Goal: Task Accomplishment & Management: Manage account settings

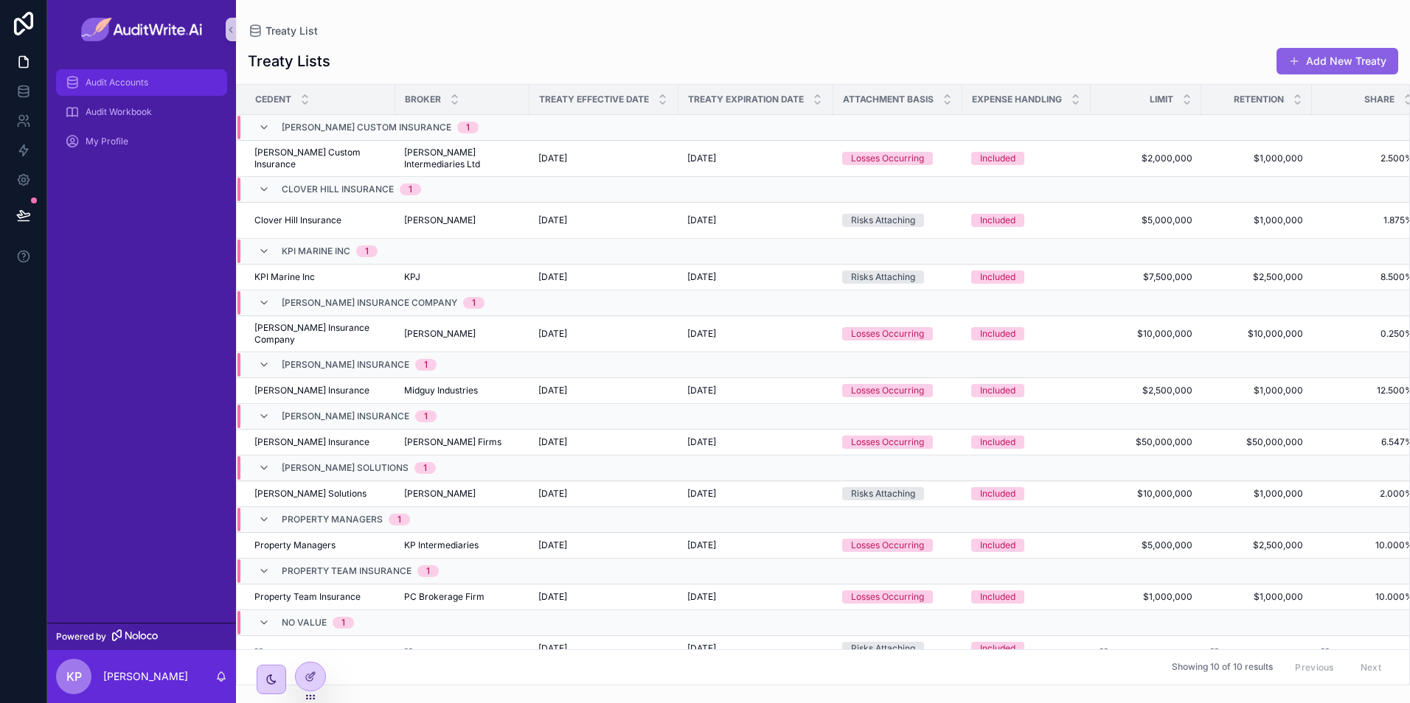
click at [143, 83] on span "Audit Accounts" at bounding box center [117, 83] width 63 height 12
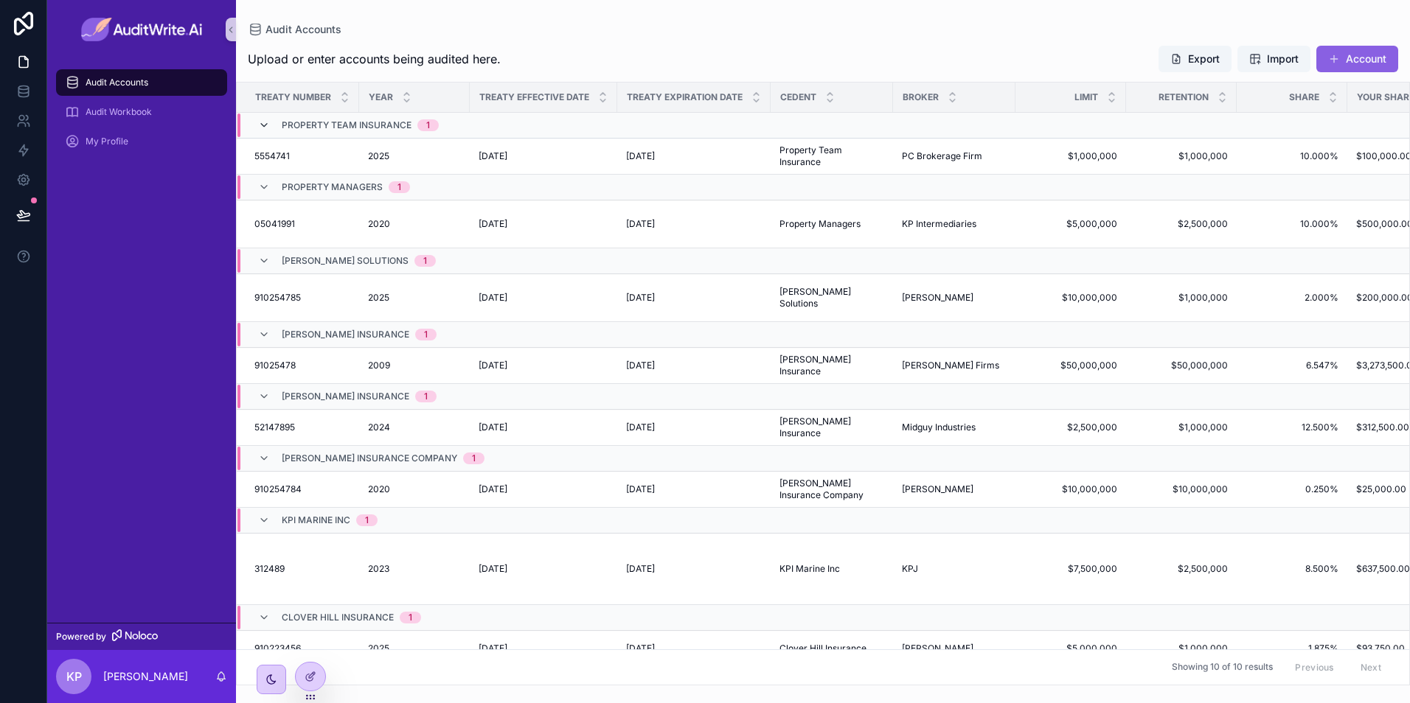
click at [269, 125] on icon "scrollable content" at bounding box center [264, 125] width 12 height 12
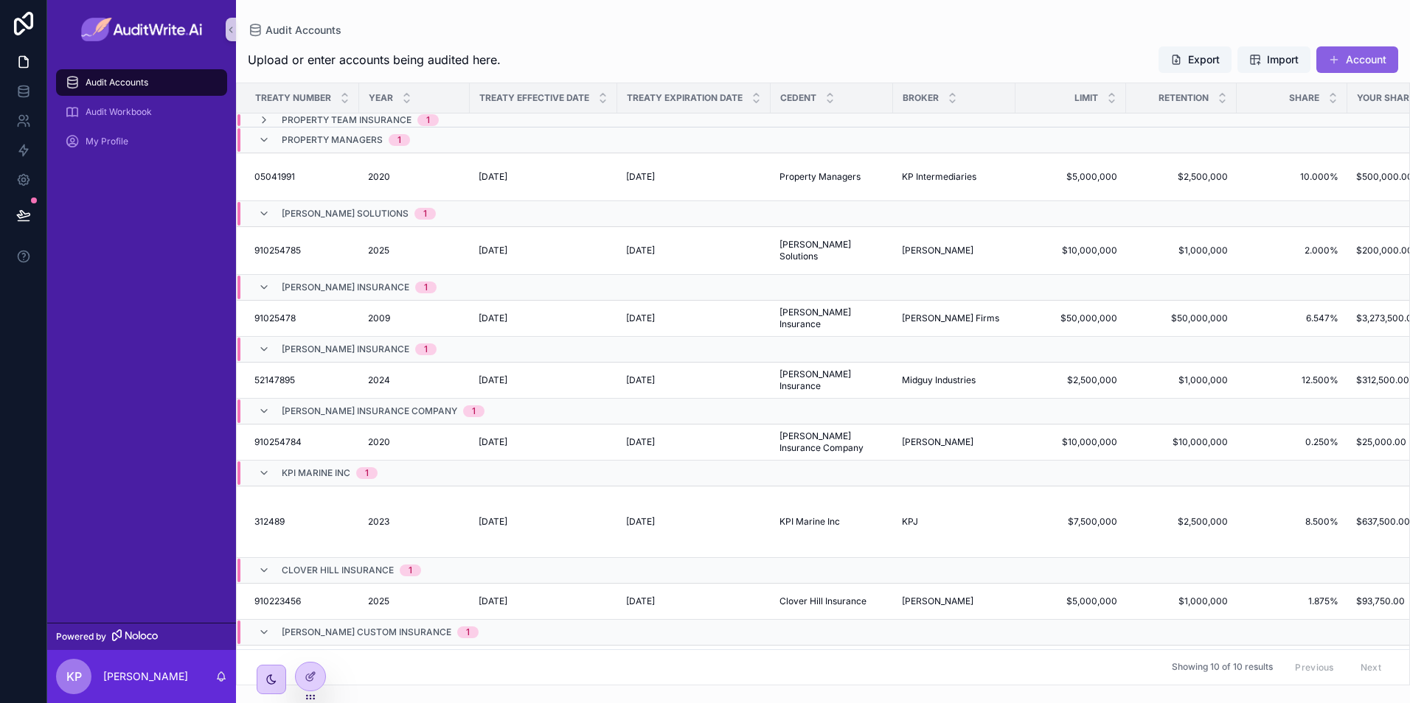
click at [270, 145] on div "Property Managers 1" at bounding box center [334, 140] width 152 height 24
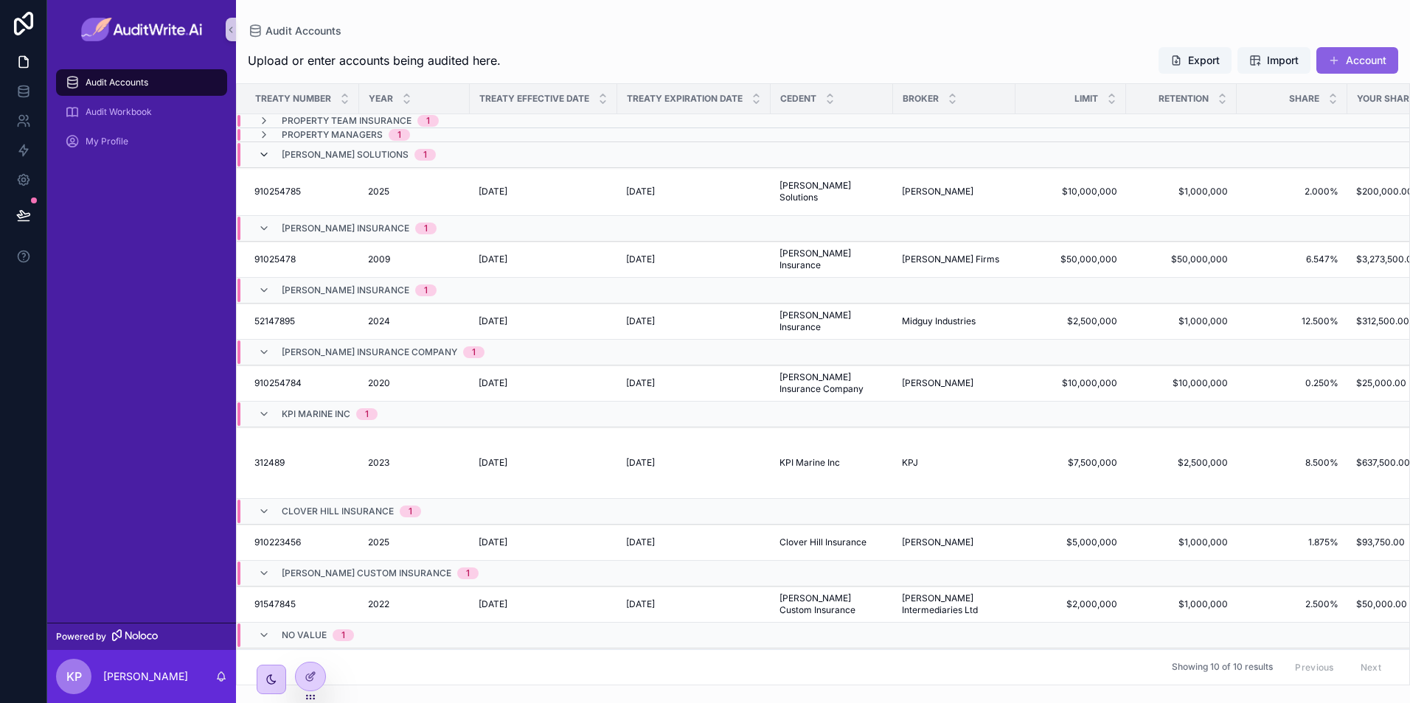
click at [268, 159] on icon "scrollable content" at bounding box center [264, 155] width 12 height 12
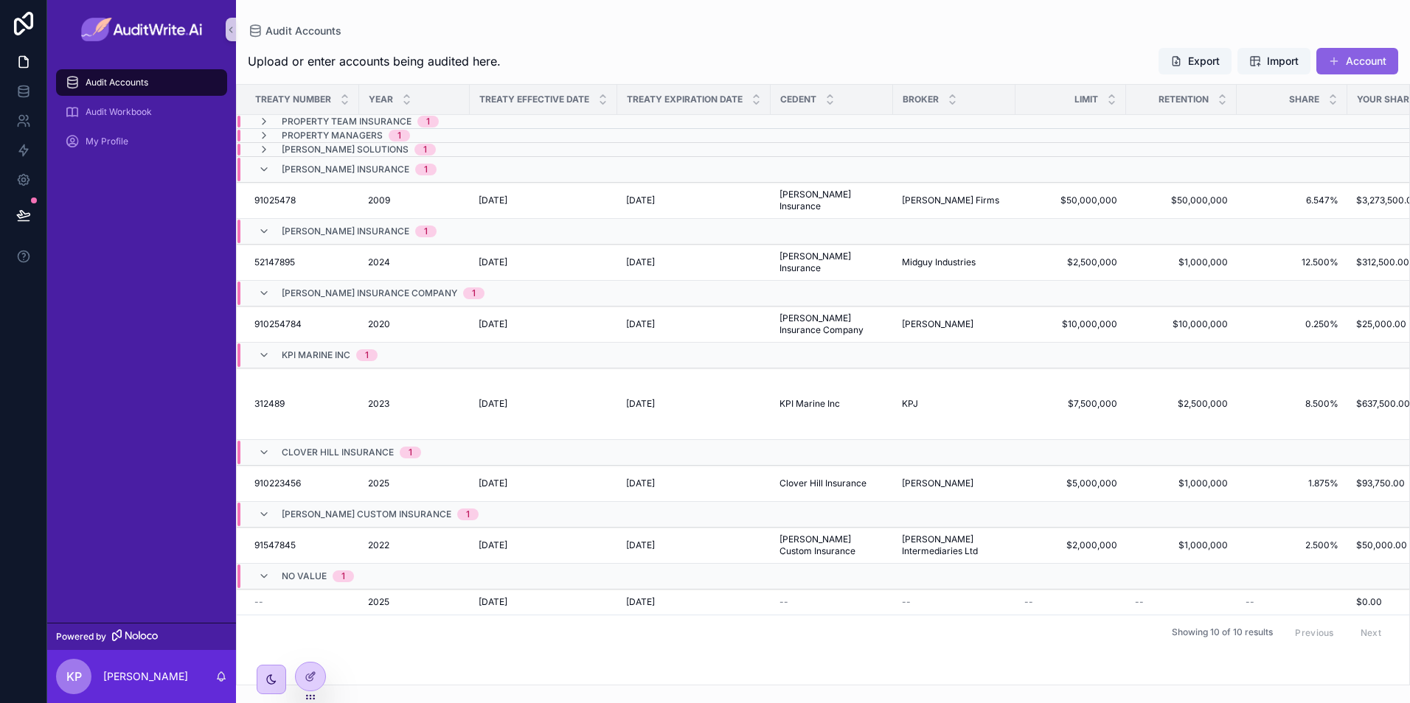
click at [271, 220] on div "Michael Anderson Insurance 1" at bounding box center [347, 232] width 178 height 24
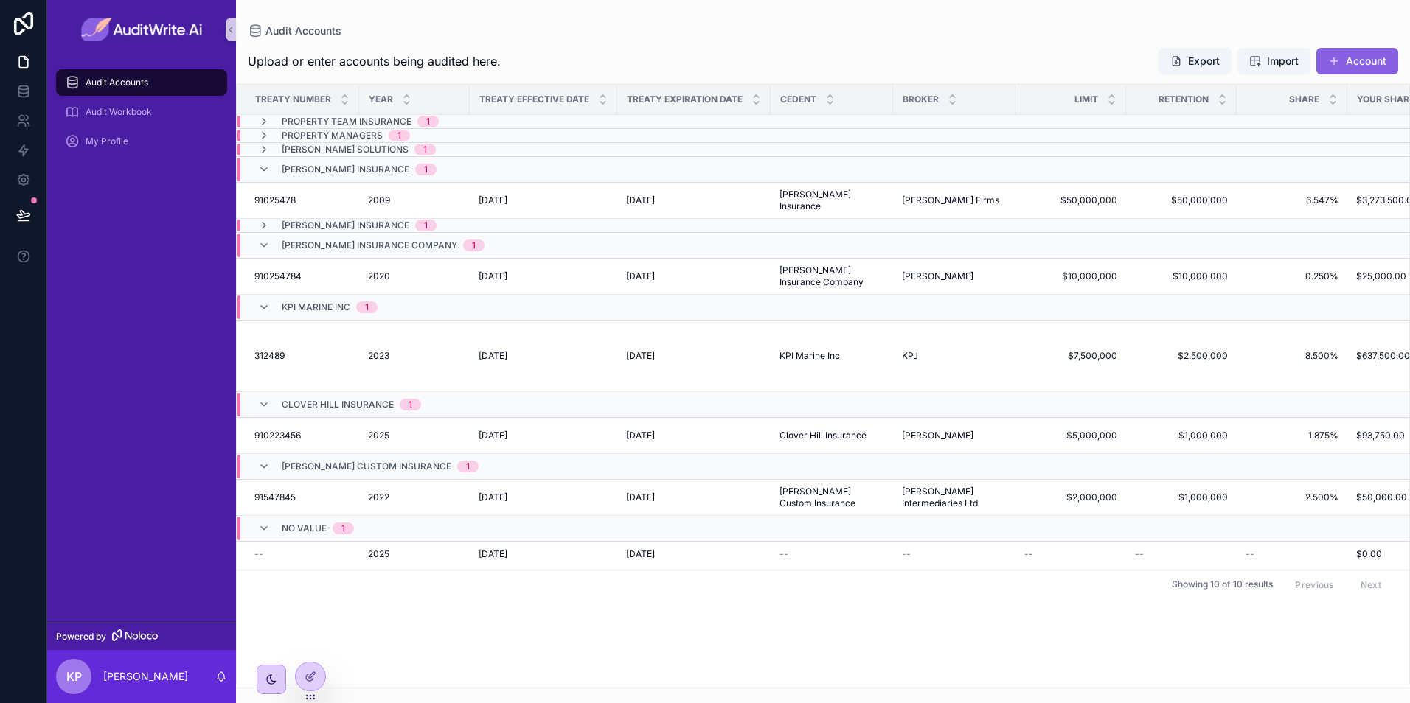
click at [274, 173] on div "Miller Insurance 1" at bounding box center [347, 170] width 178 height 24
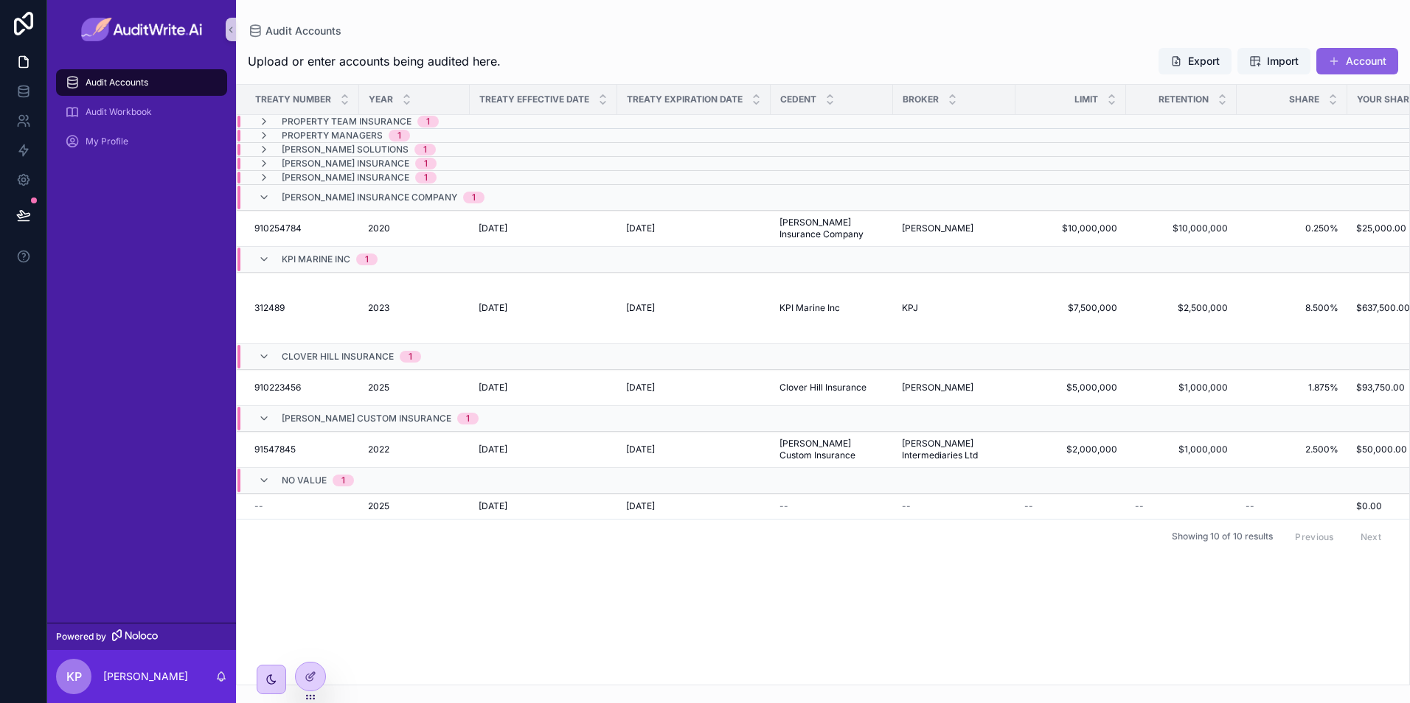
click at [279, 197] on div "Marlow Insurance Company 1" at bounding box center [371, 198] width 226 height 24
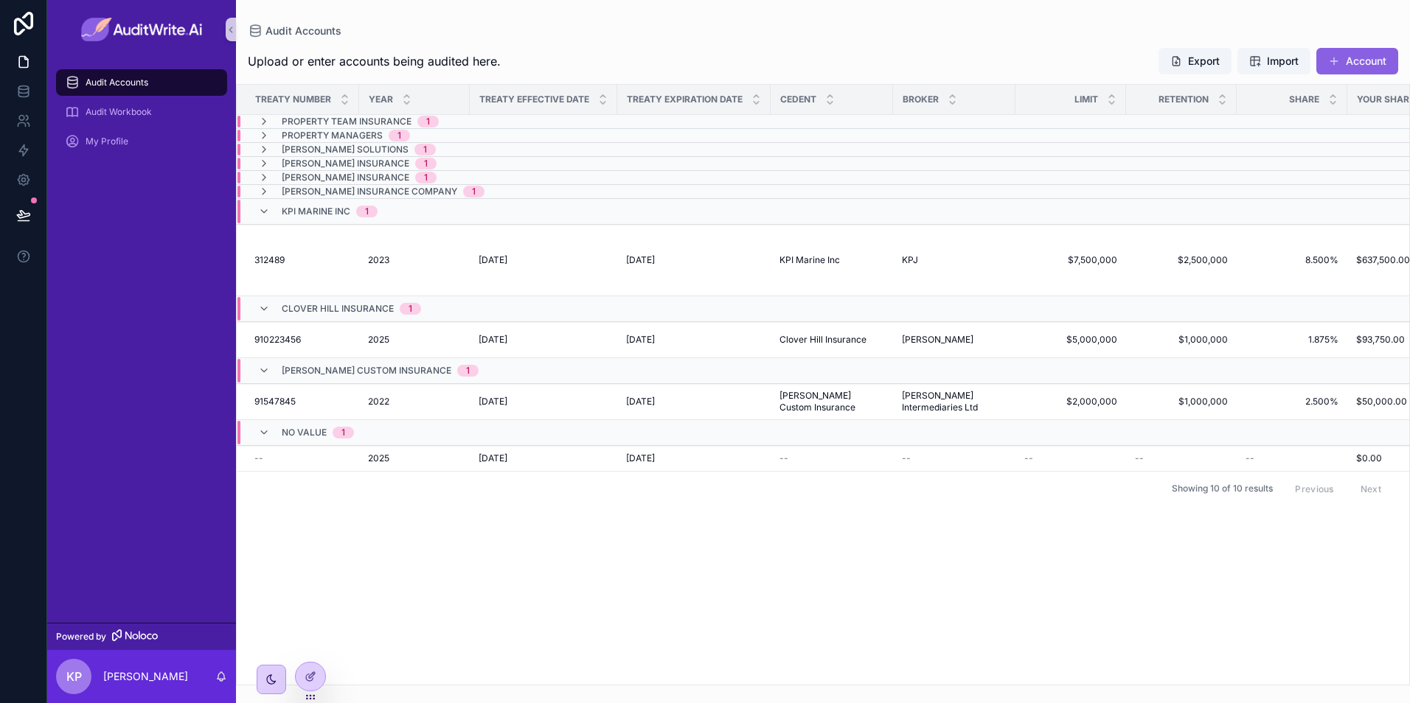
click at [279, 212] on div "KPI Marine Inc 1" at bounding box center [317, 212] width 119 height 24
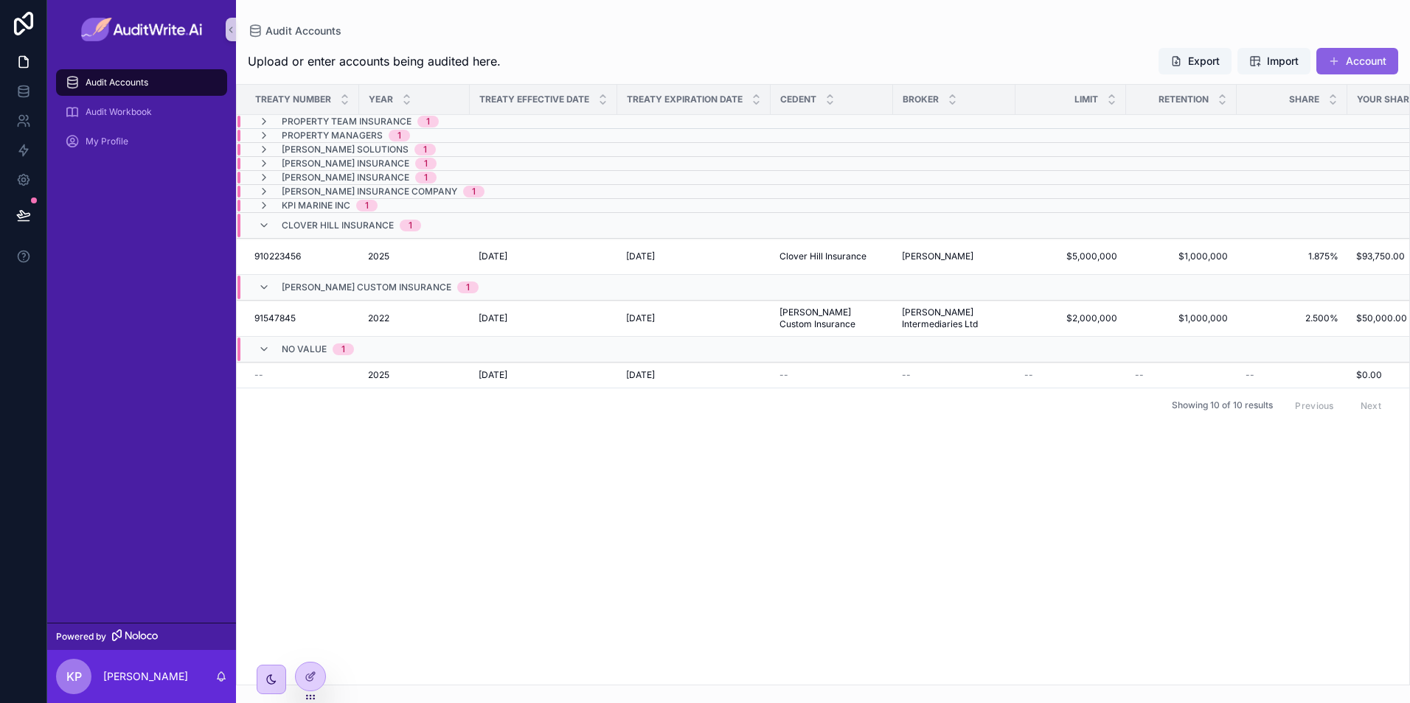
click at [296, 221] on span "Clover Hill Insurance" at bounding box center [338, 226] width 112 height 12
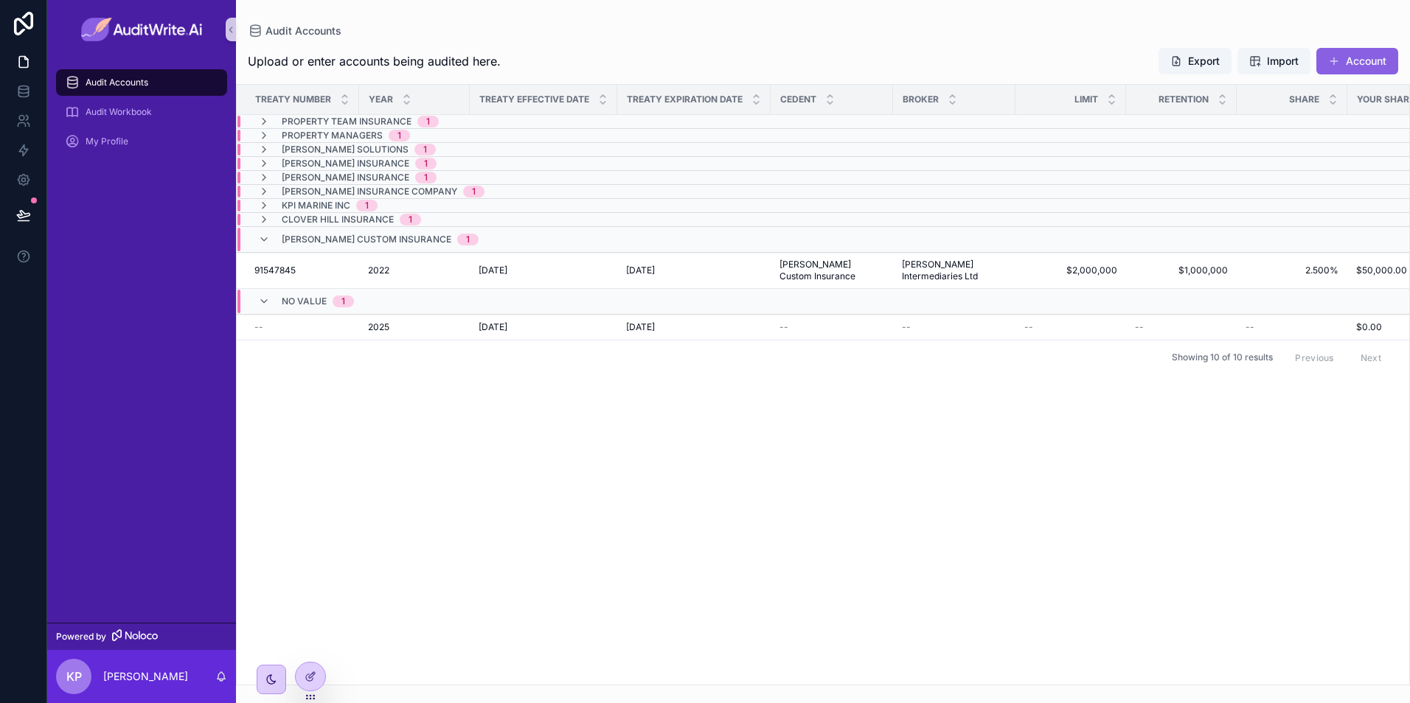
click at [290, 243] on span "[PERSON_NAME] Custom Insurance" at bounding box center [367, 240] width 170 height 12
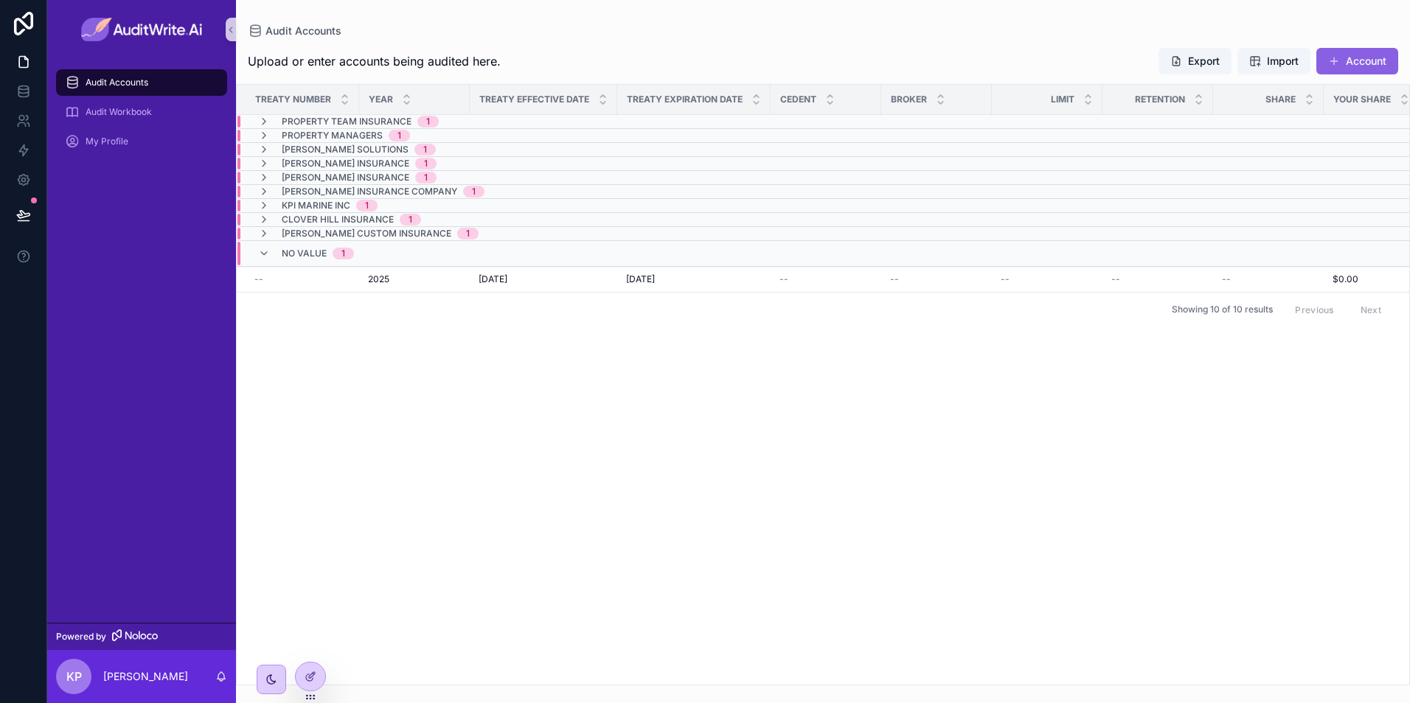
click at [291, 250] on span "No value" at bounding box center [304, 254] width 45 height 12
click at [319, 252] on span "No value" at bounding box center [304, 248] width 45 height 12
click at [1385, 270] on icon "scrollable content" at bounding box center [1389, 267] width 12 height 12
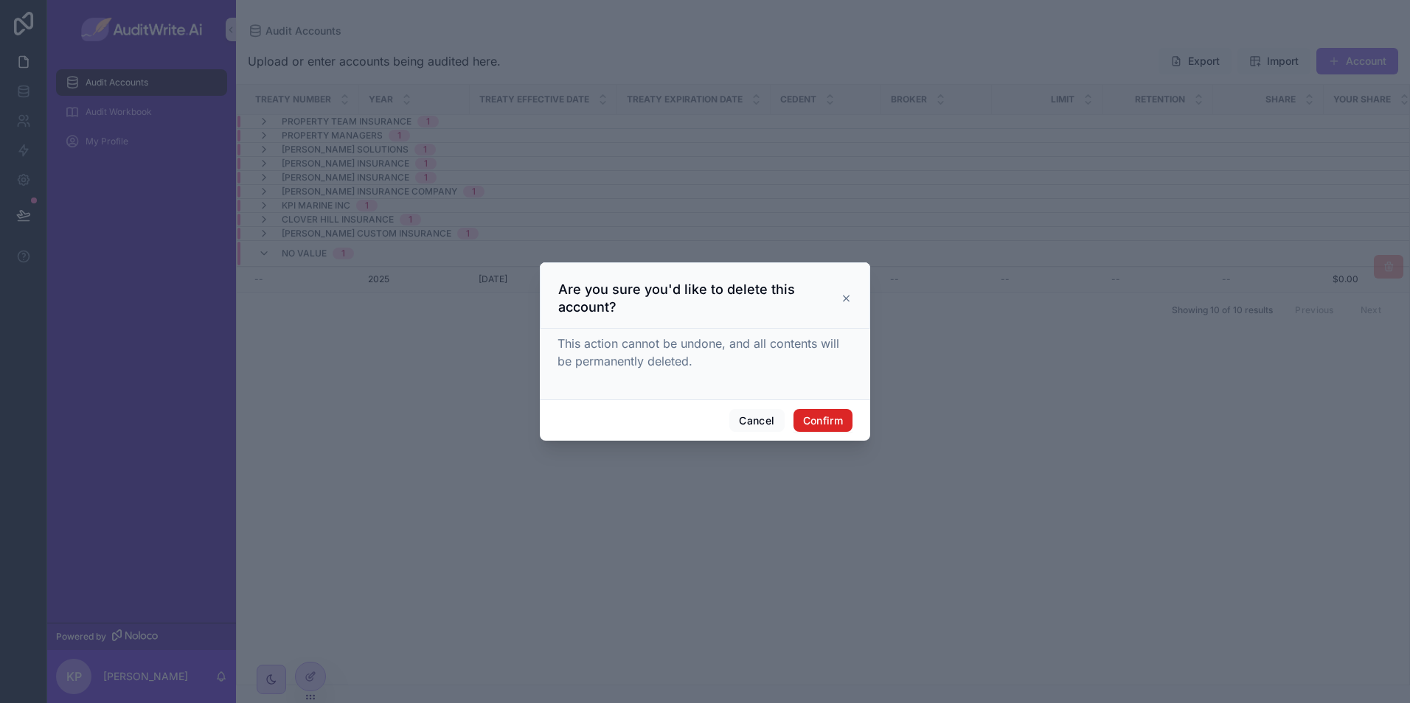
click at [819, 425] on button "Confirm" at bounding box center [822, 421] width 59 height 24
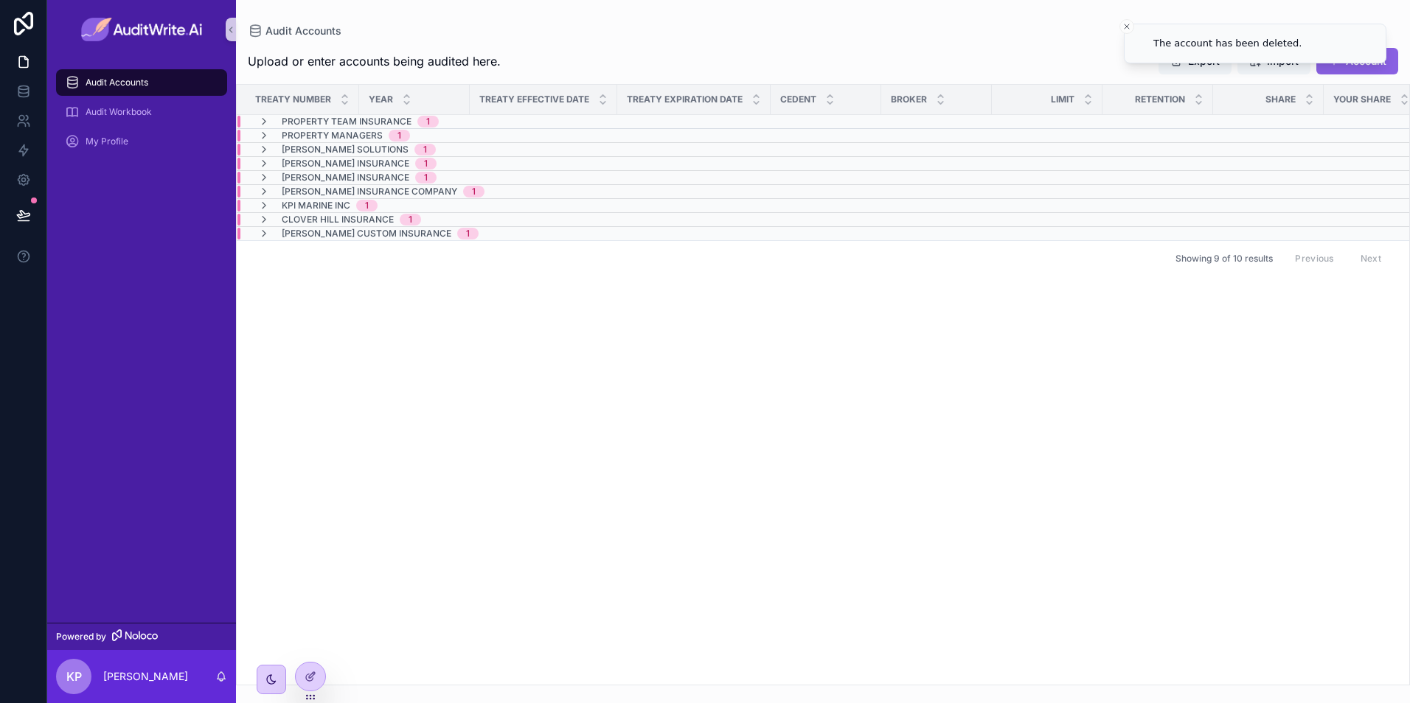
click at [403, 298] on div "Treaty Number Year Treaty Effective Date Treaty Expiration Date Cedent Broker L…" at bounding box center [823, 385] width 1172 height 600
drag, startPoint x: 524, startPoint y: 310, endPoint x: 145, endPoint y: 170, distance: 404.8
click at [515, 303] on div "Treaty Number Year Treaty Effective Date Treaty Expiration Date Cedent Broker L…" at bounding box center [823, 385] width 1172 height 600
click at [377, 304] on div "Treaty Number Year Treaty Effective Date Treaty Expiration Date Cedent Broker L…" at bounding box center [823, 385] width 1172 height 600
click at [774, 306] on div "Treaty Number Year Treaty Effective Date Treaty Expiration Date Cedent Broker L…" at bounding box center [823, 385] width 1172 height 600
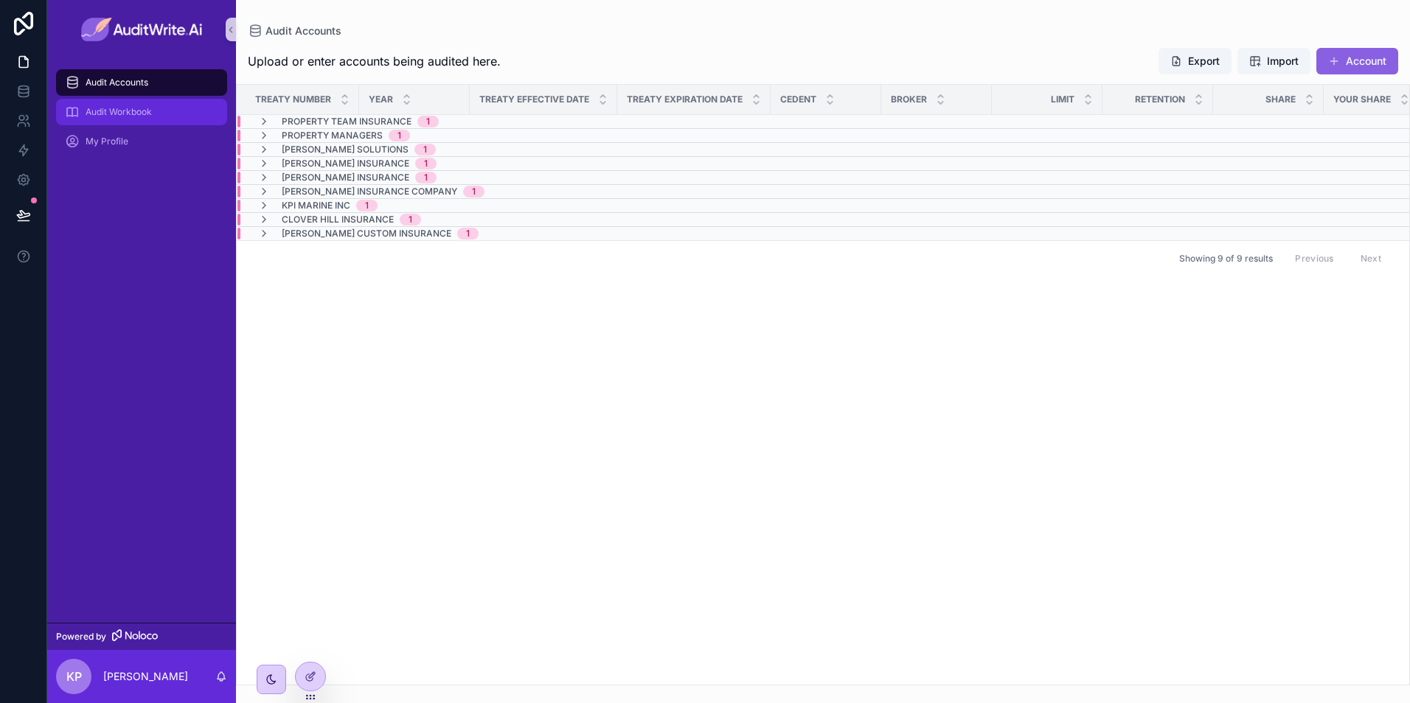
click at [116, 105] on div "Audit Workbook" at bounding box center [141, 112] width 153 height 24
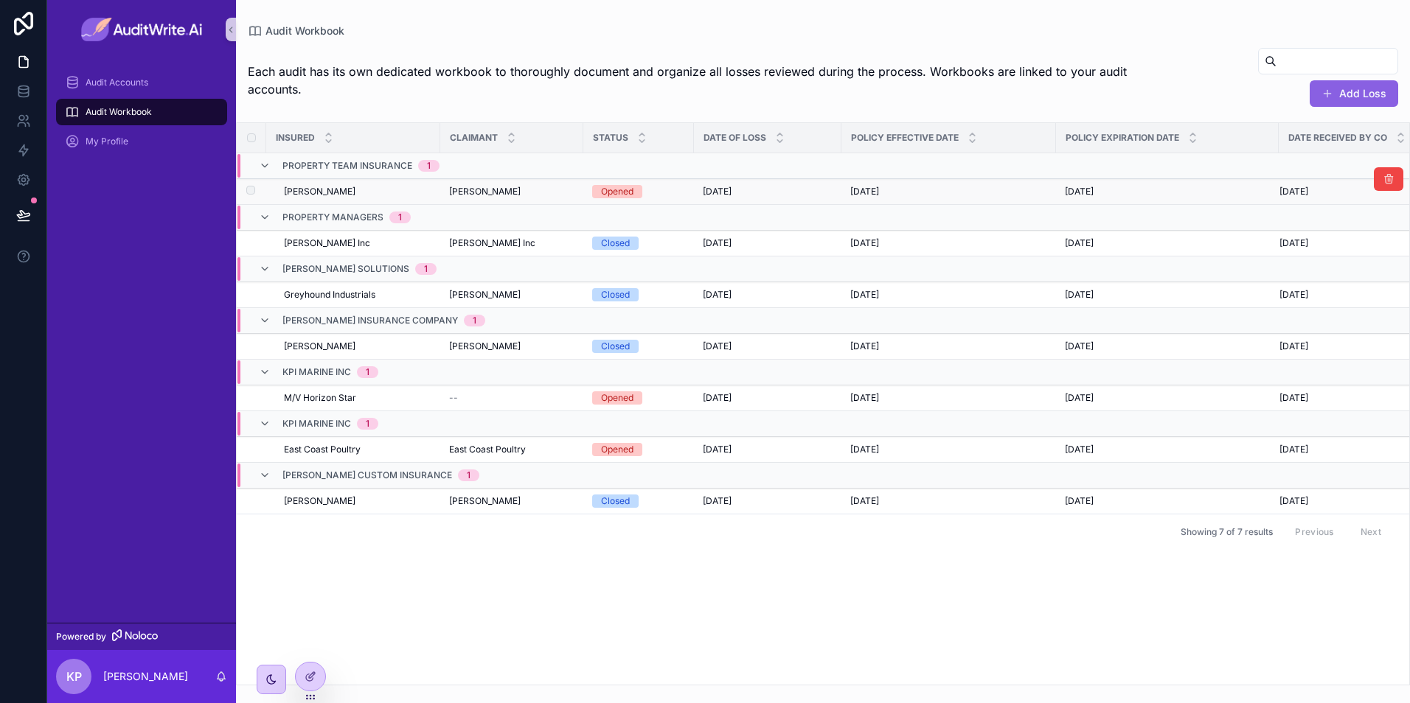
click at [529, 190] on div "Rosario Glass Rosario Glass" at bounding box center [511, 192] width 125 height 12
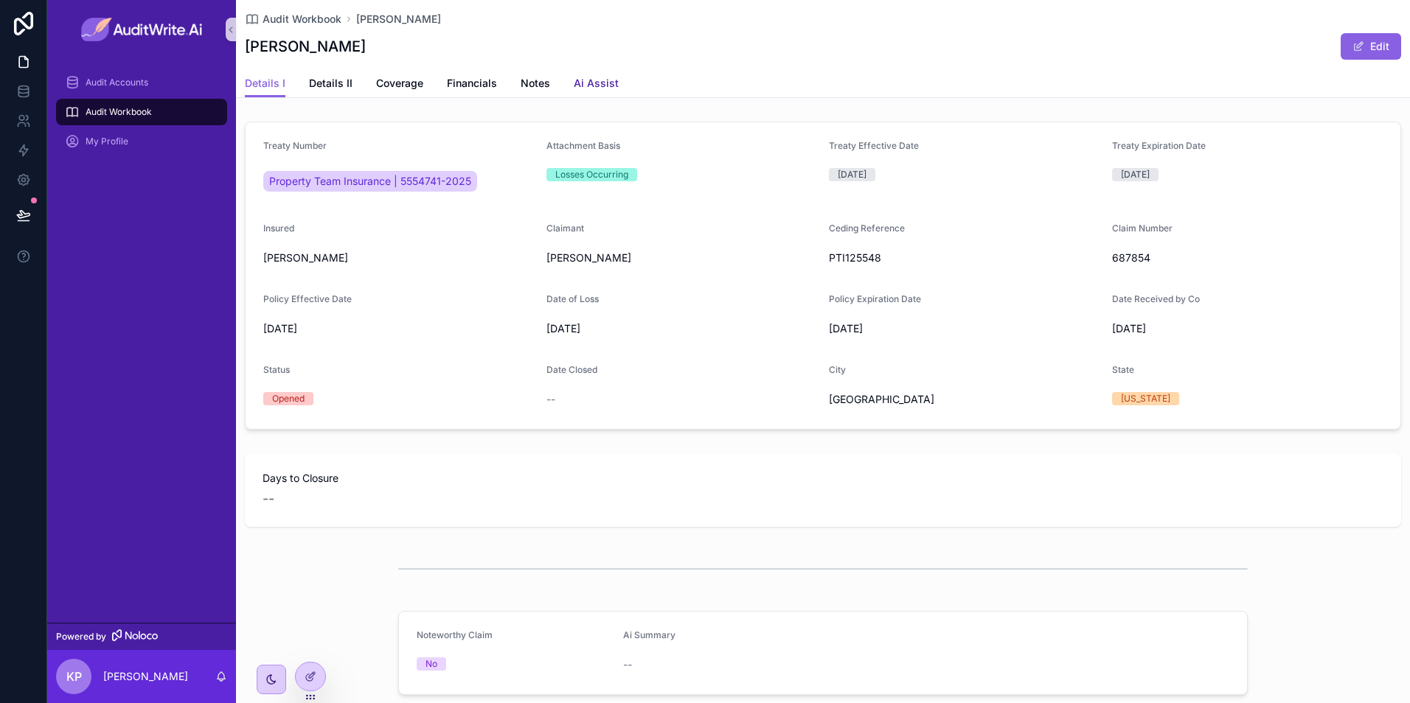
click at [604, 92] on link "Ai Assist" at bounding box center [596, 84] width 45 height 29
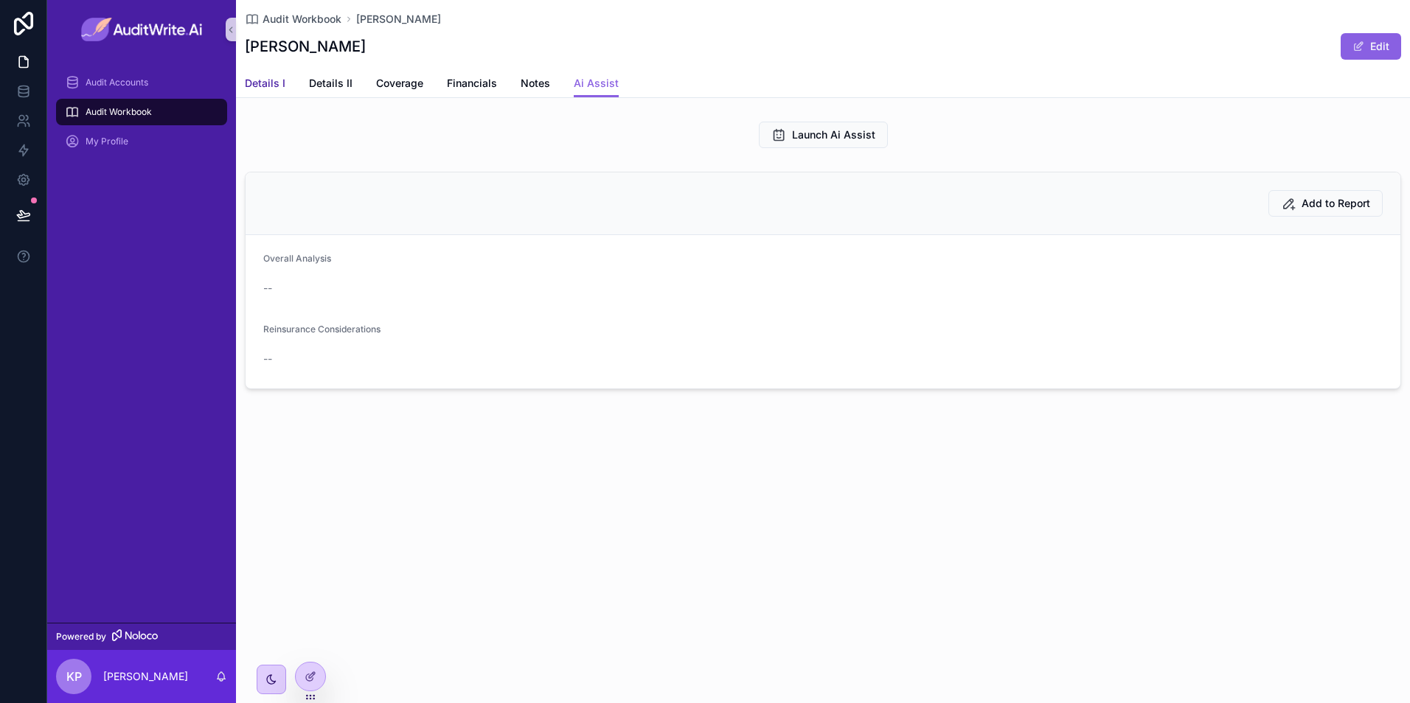
click at [263, 84] on span "Details I" at bounding box center [265, 83] width 41 height 15
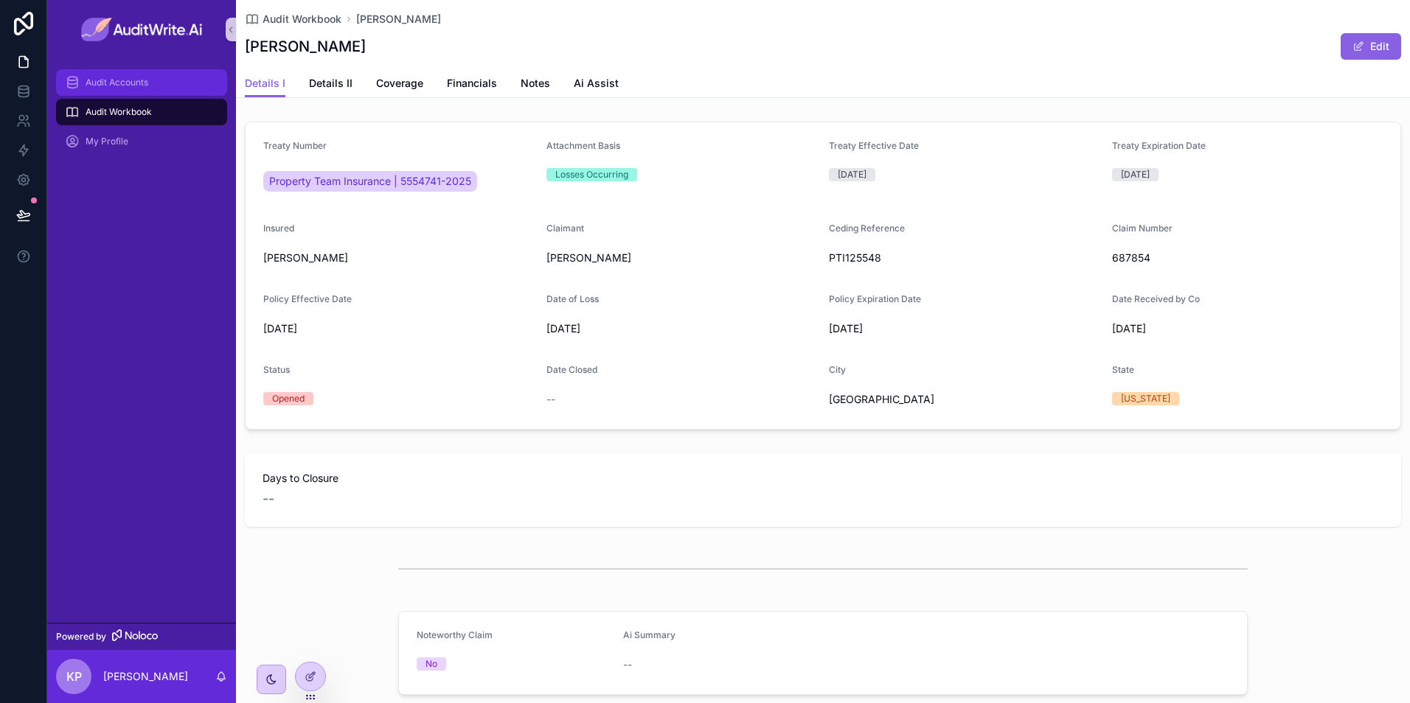
click at [150, 76] on div "Audit Accounts" at bounding box center [141, 83] width 153 height 24
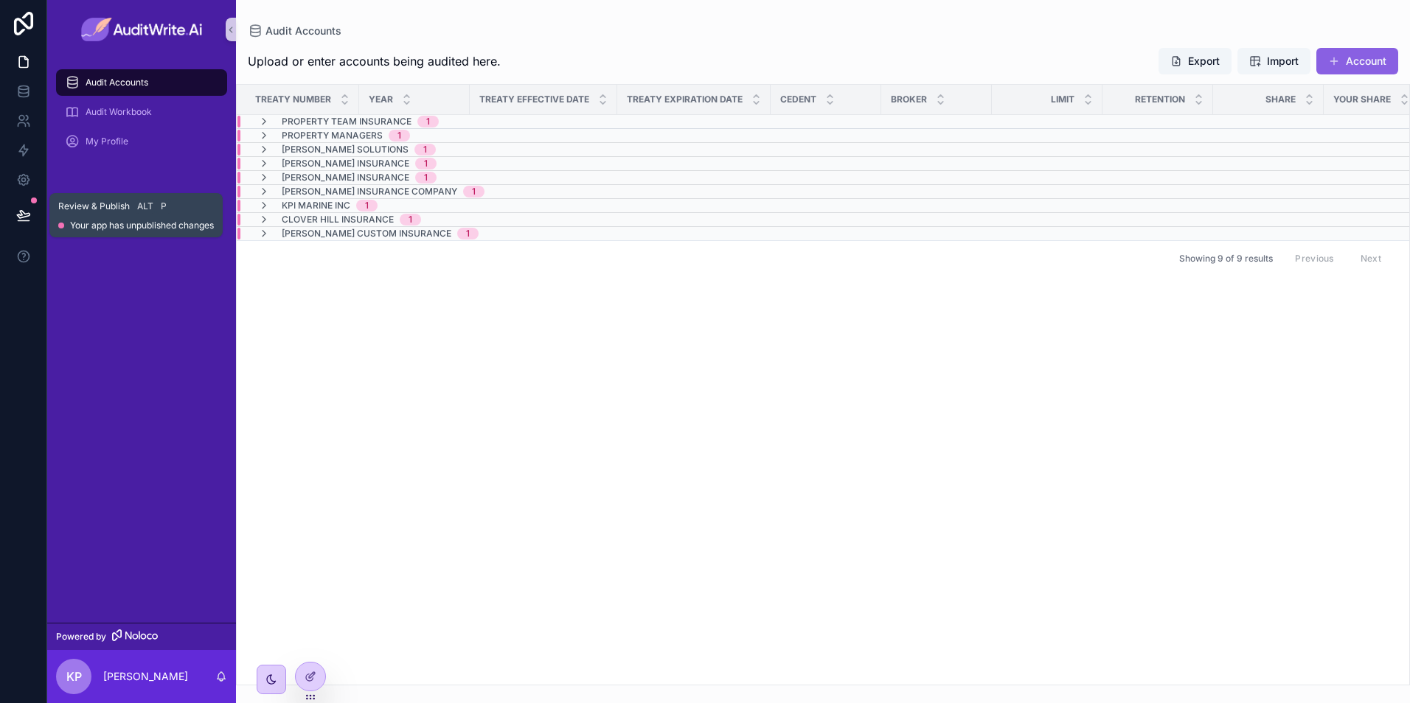
click at [16, 212] on icon at bounding box center [23, 215] width 15 height 15
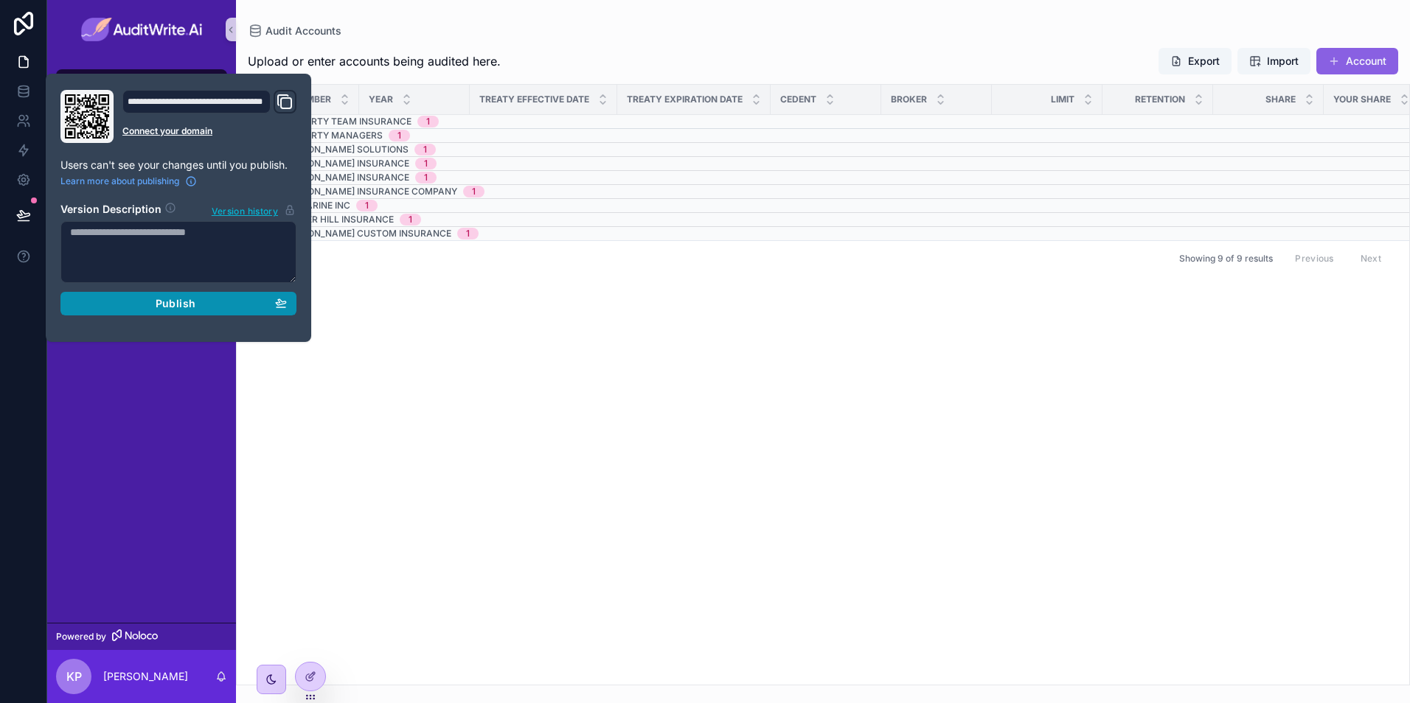
click at [178, 302] on span "Publish" at bounding box center [176, 303] width 40 height 13
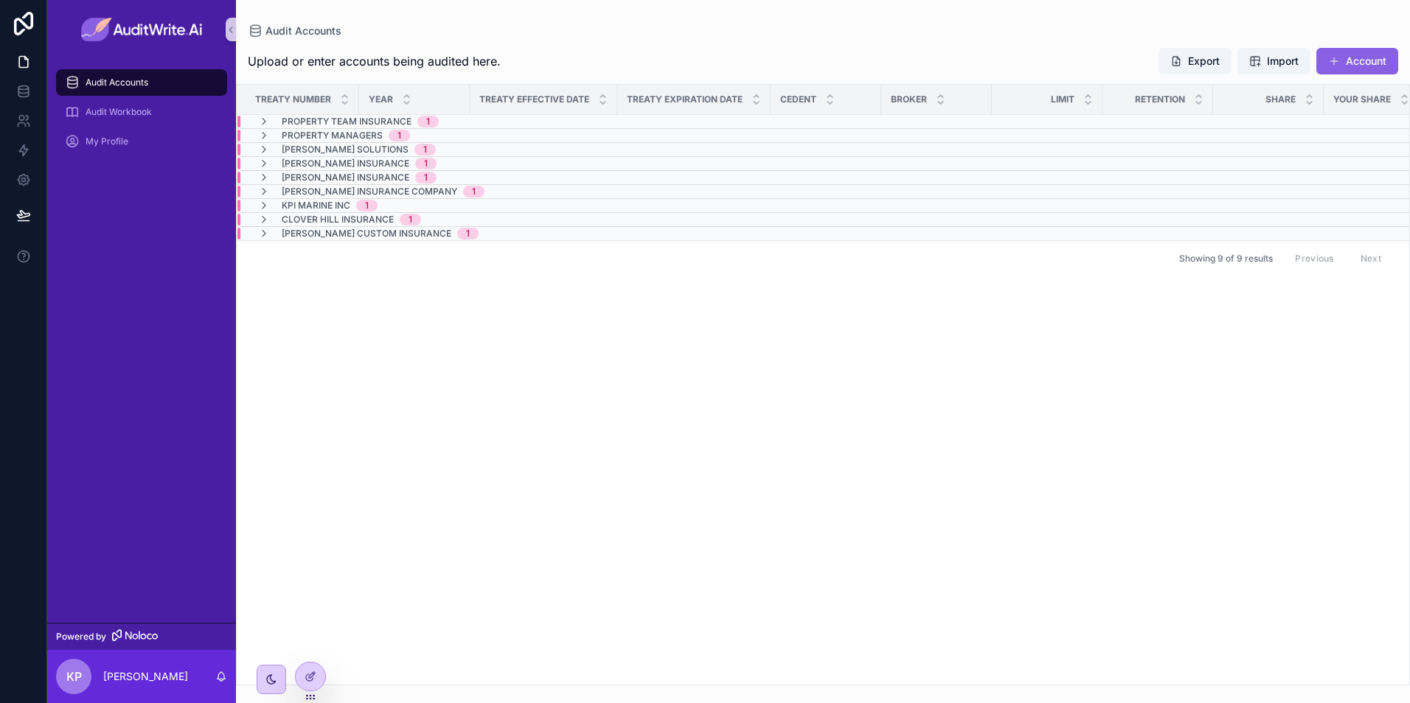
drag, startPoint x: 484, startPoint y: 389, endPoint x: 493, endPoint y: 354, distance: 36.5
click at [484, 390] on div "Treaty Number Year Treaty Effective Date Treaty Expiration Date Cedent Broker L…" at bounding box center [823, 385] width 1172 height 600
click at [554, 328] on div "Treaty Number Year Treaty Effective Date Treaty Expiration Date Cedent Broker L…" at bounding box center [823, 385] width 1172 height 600
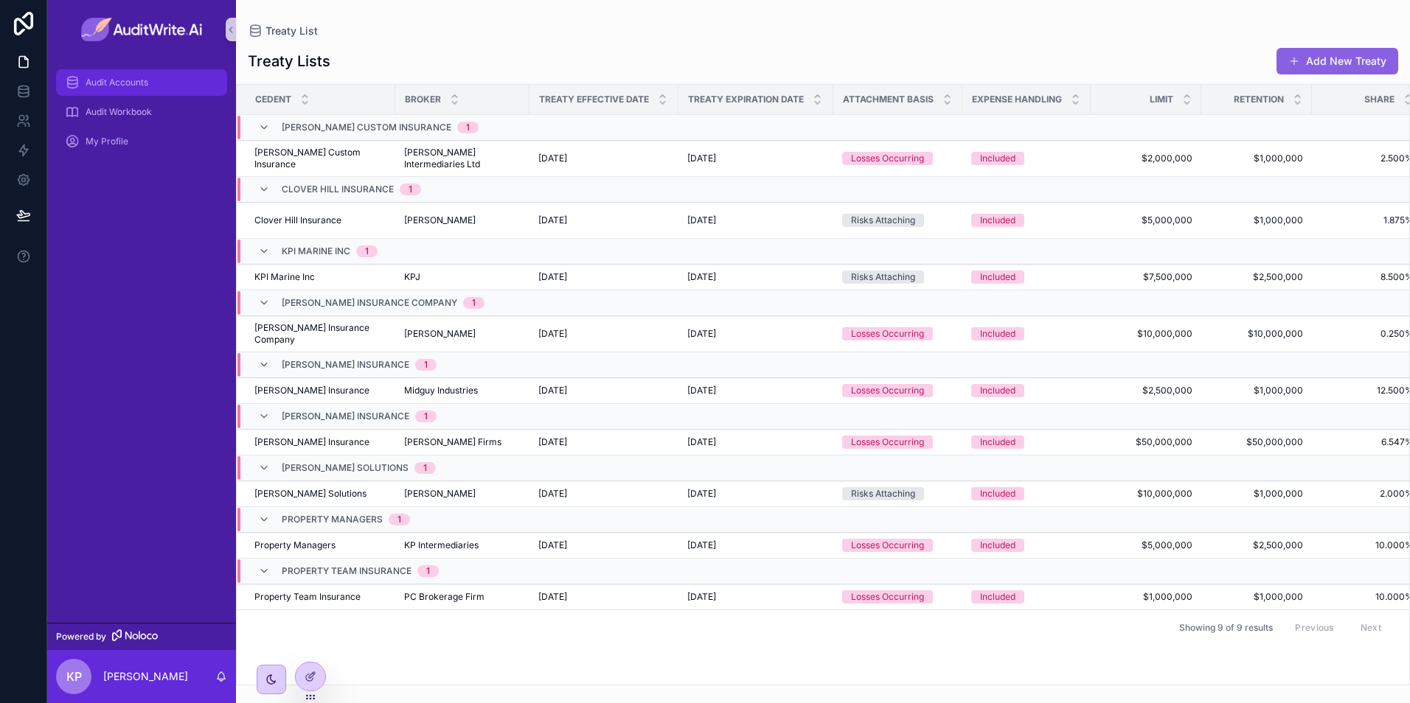
click at [158, 80] on div "Audit Accounts" at bounding box center [141, 83] width 153 height 24
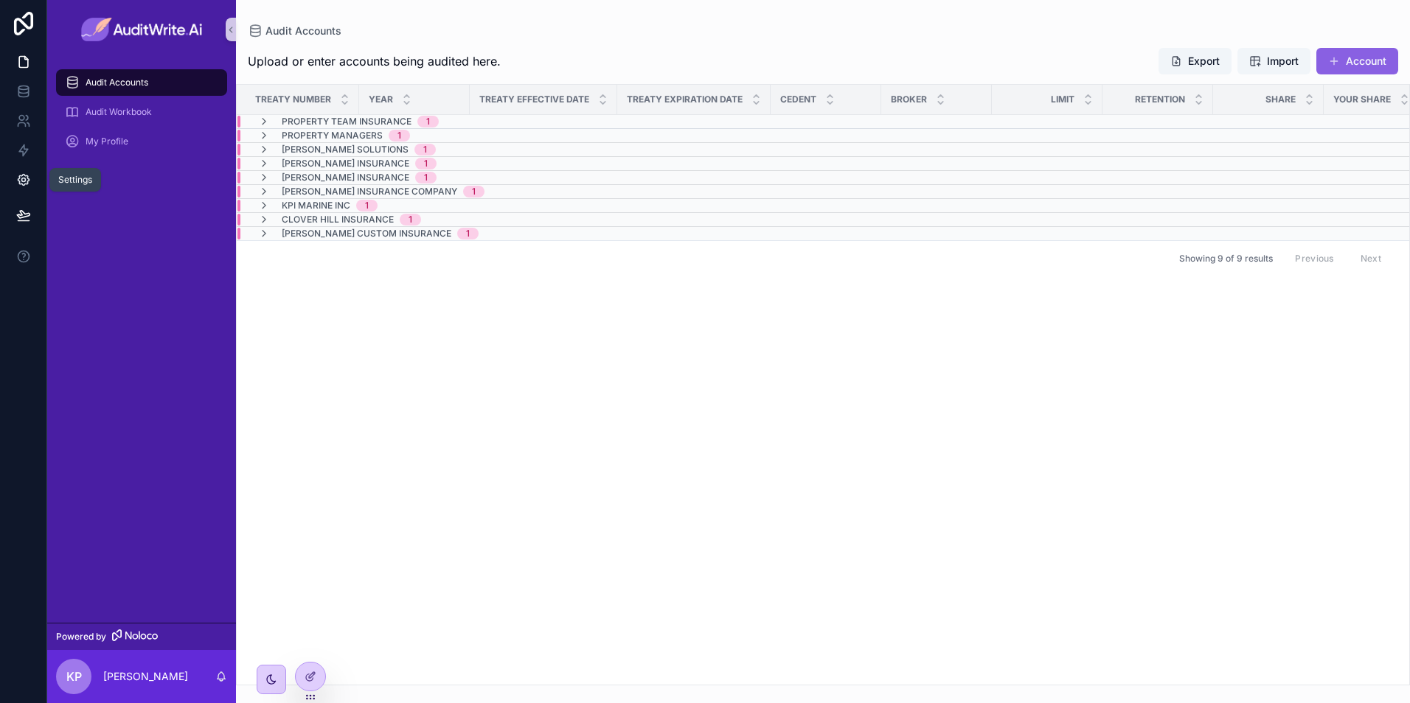
click at [29, 184] on icon at bounding box center [23, 180] width 15 height 15
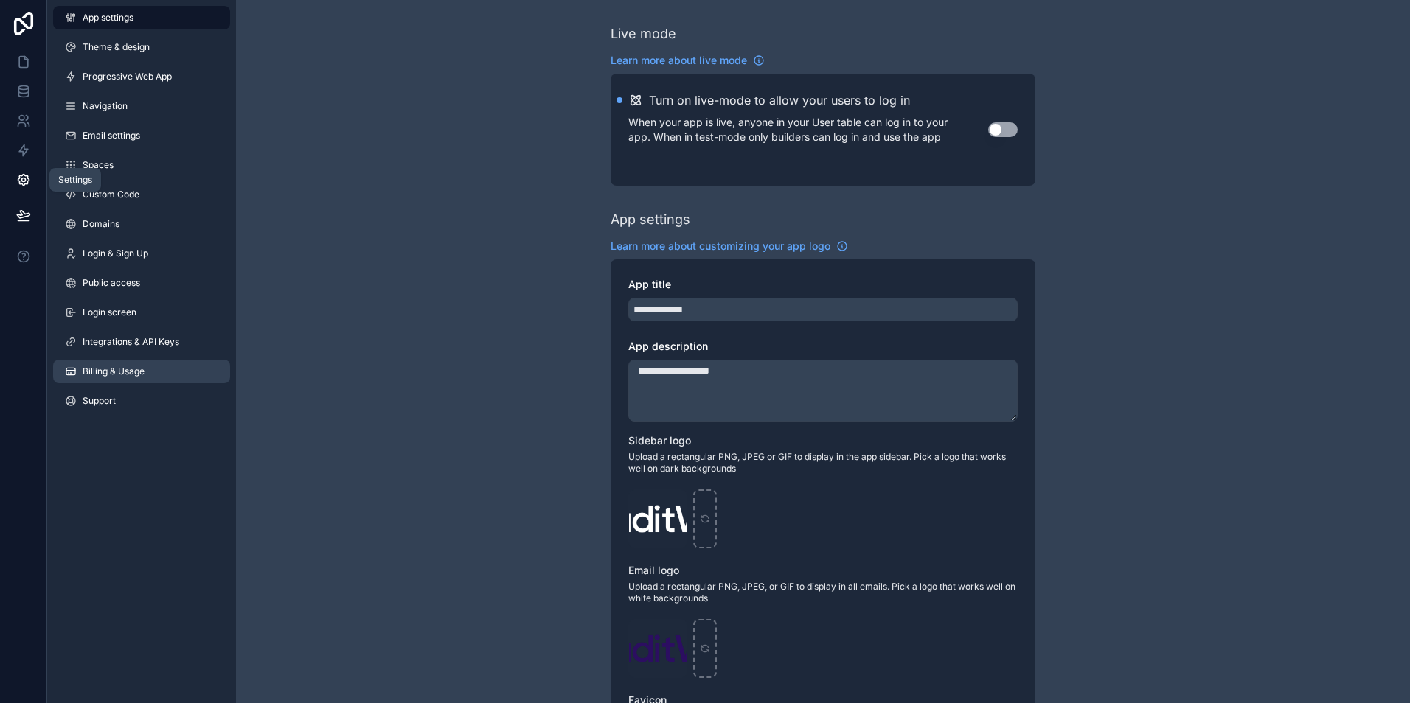
click at [116, 362] on link "Billing & Usage" at bounding box center [141, 372] width 177 height 24
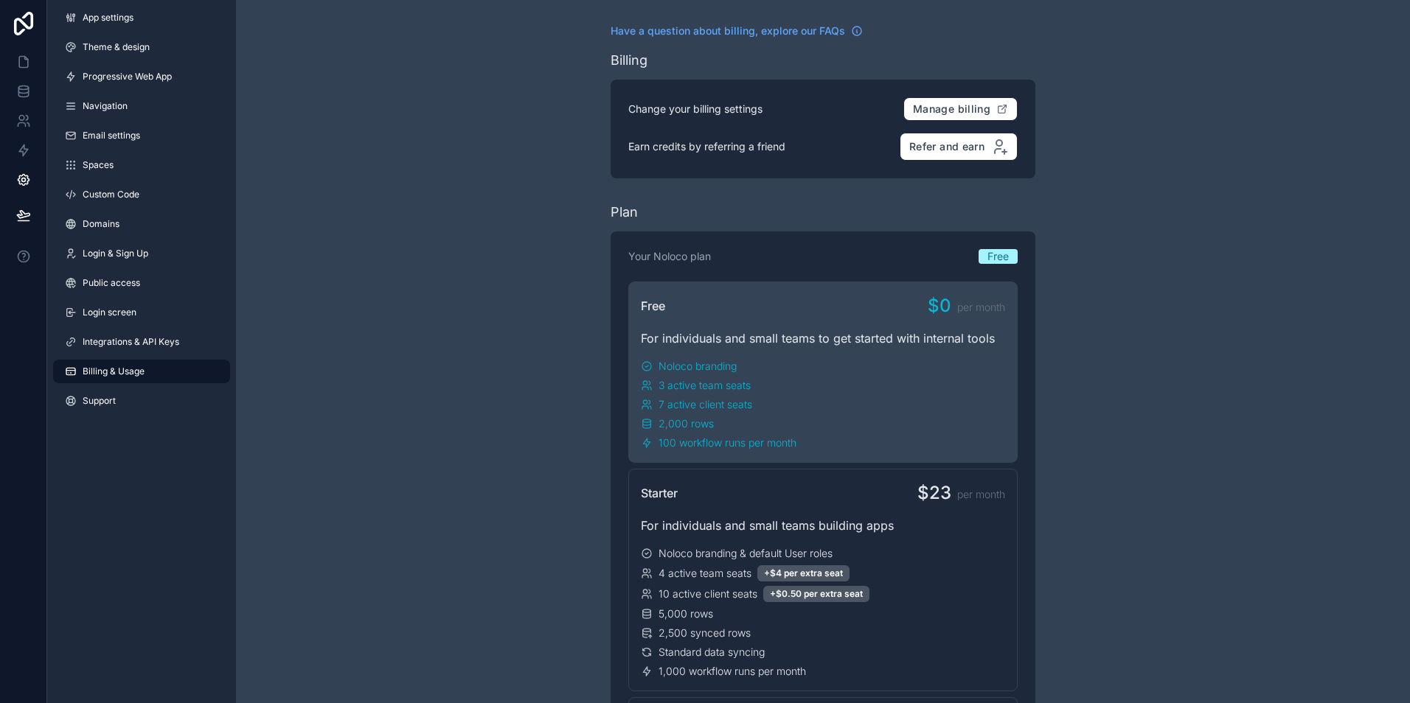
click at [136, 368] on span "Billing & Usage" at bounding box center [114, 372] width 62 height 12
click at [978, 105] on span "Manage billing" at bounding box center [951, 109] width 77 height 13
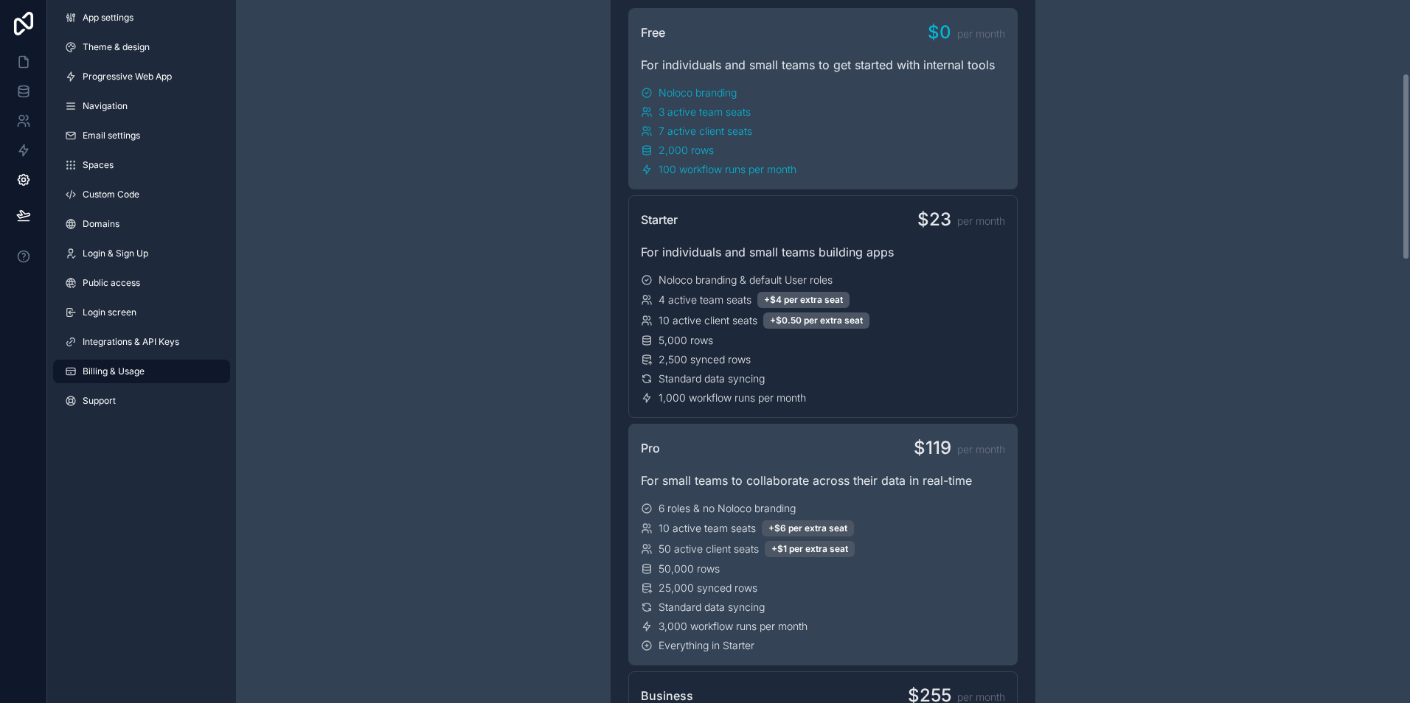
scroll to position [369, 0]
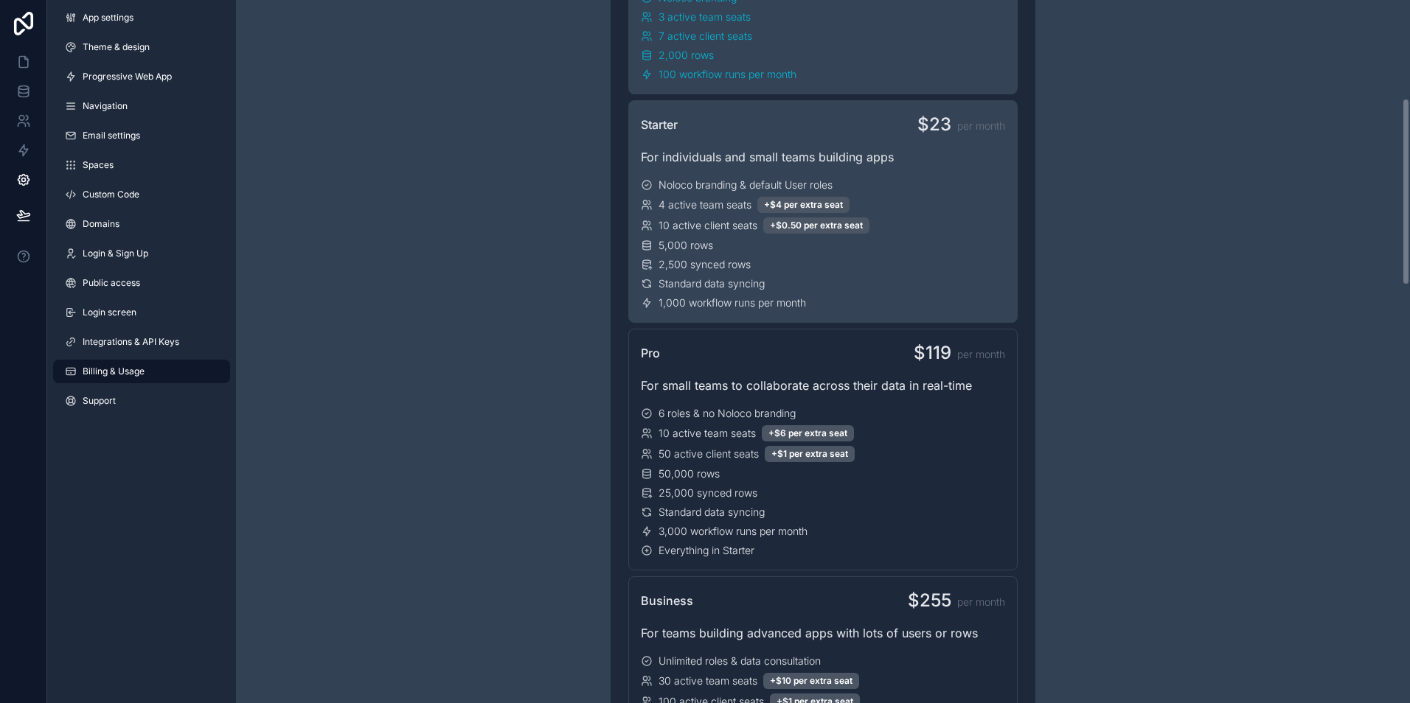
click at [967, 243] on div "5,000 rows" at bounding box center [823, 245] width 364 height 15
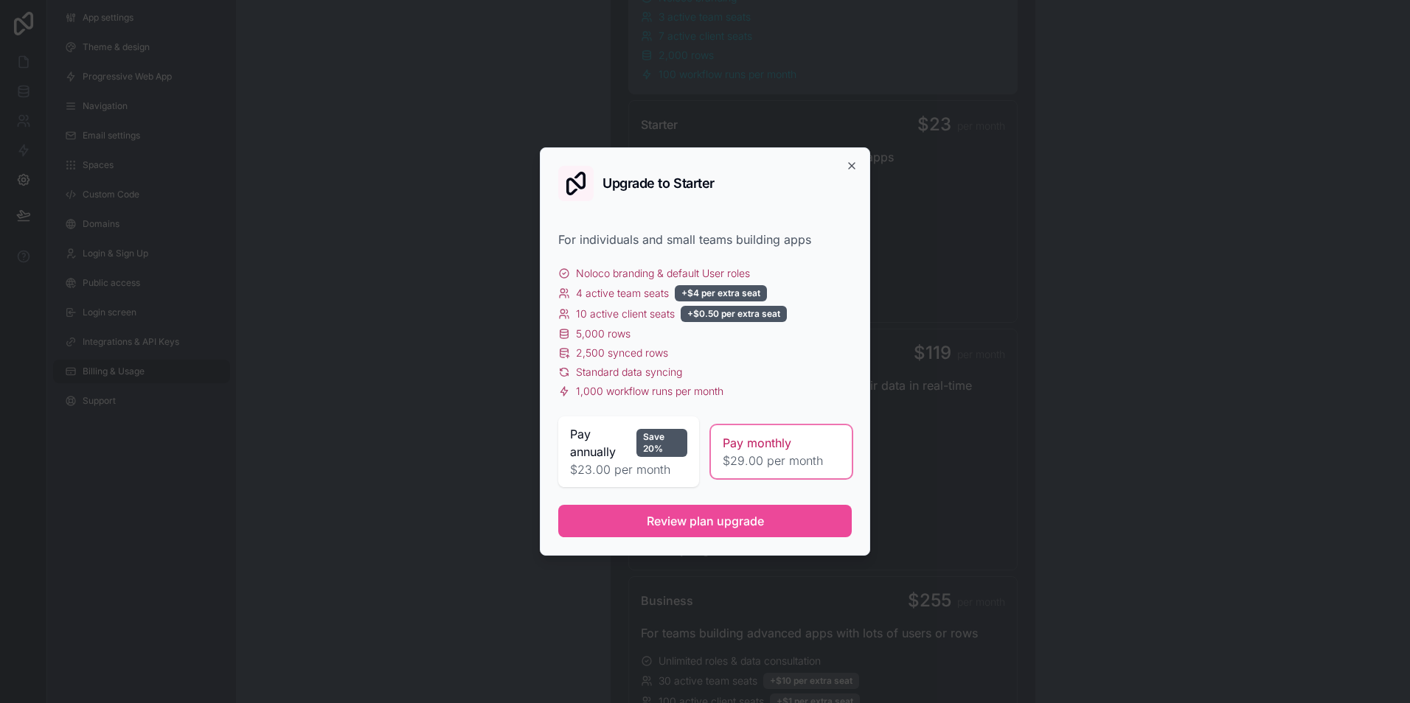
click at [798, 456] on span "$29.00 per month" at bounding box center [781, 461] width 117 height 18
click at [752, 526] on span "Review plan upgrade" at bounding box center [705, 522] width 117 height 18
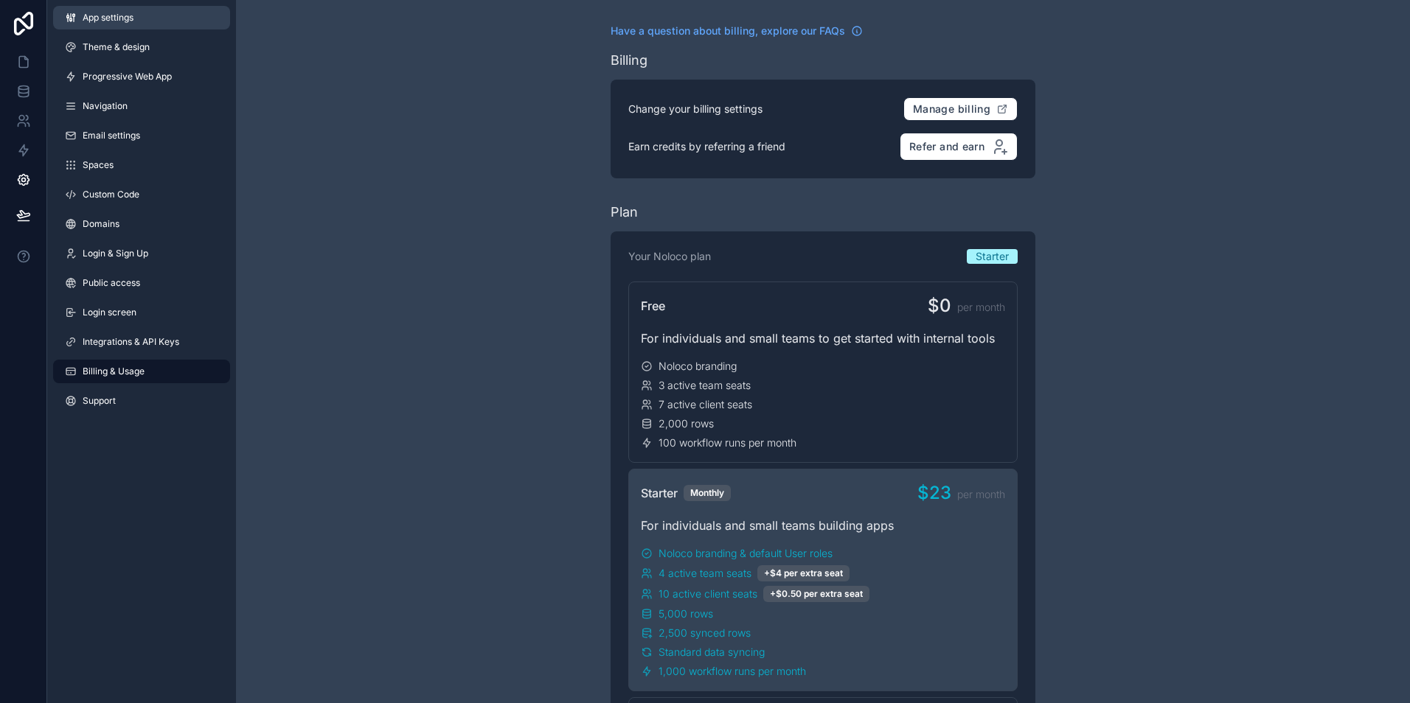
click at [133, 15] on span "App settings" at bounding box center [108, 18] width 51 height 12
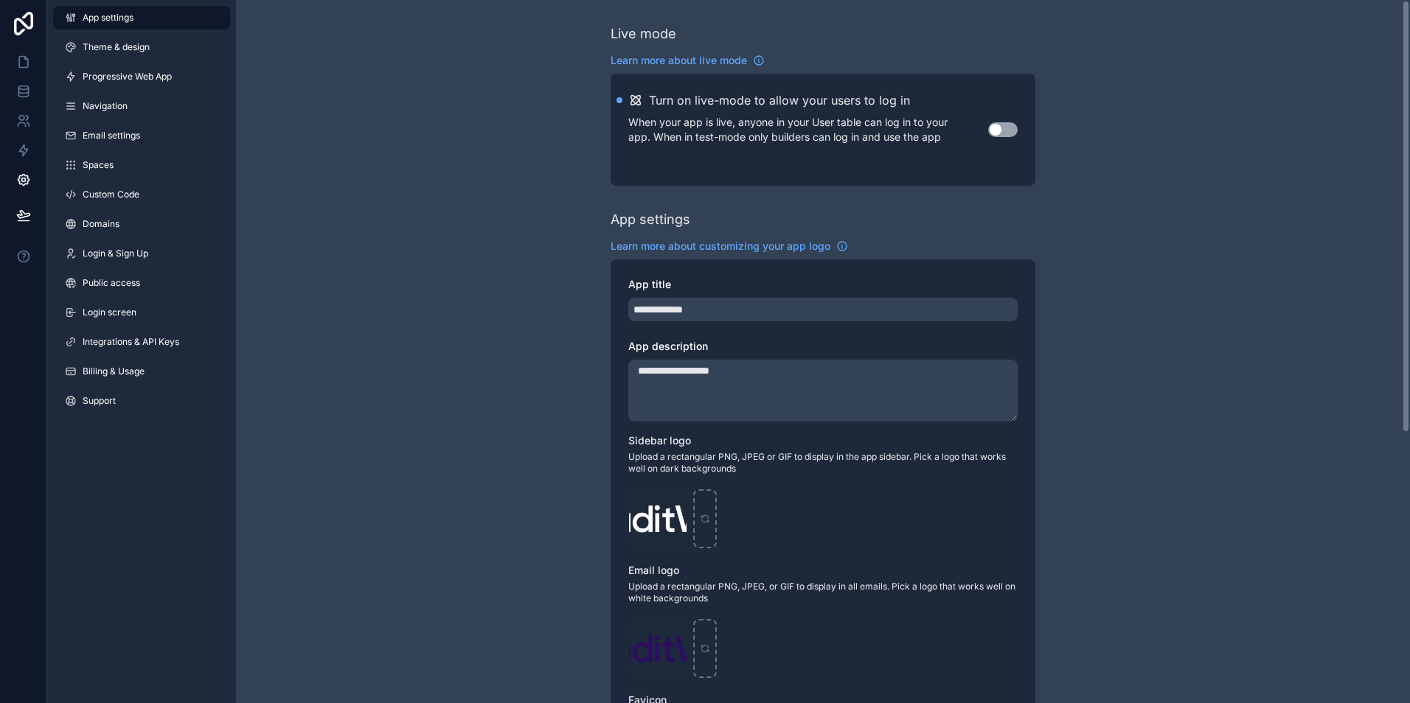
scroll to position [438, 0]
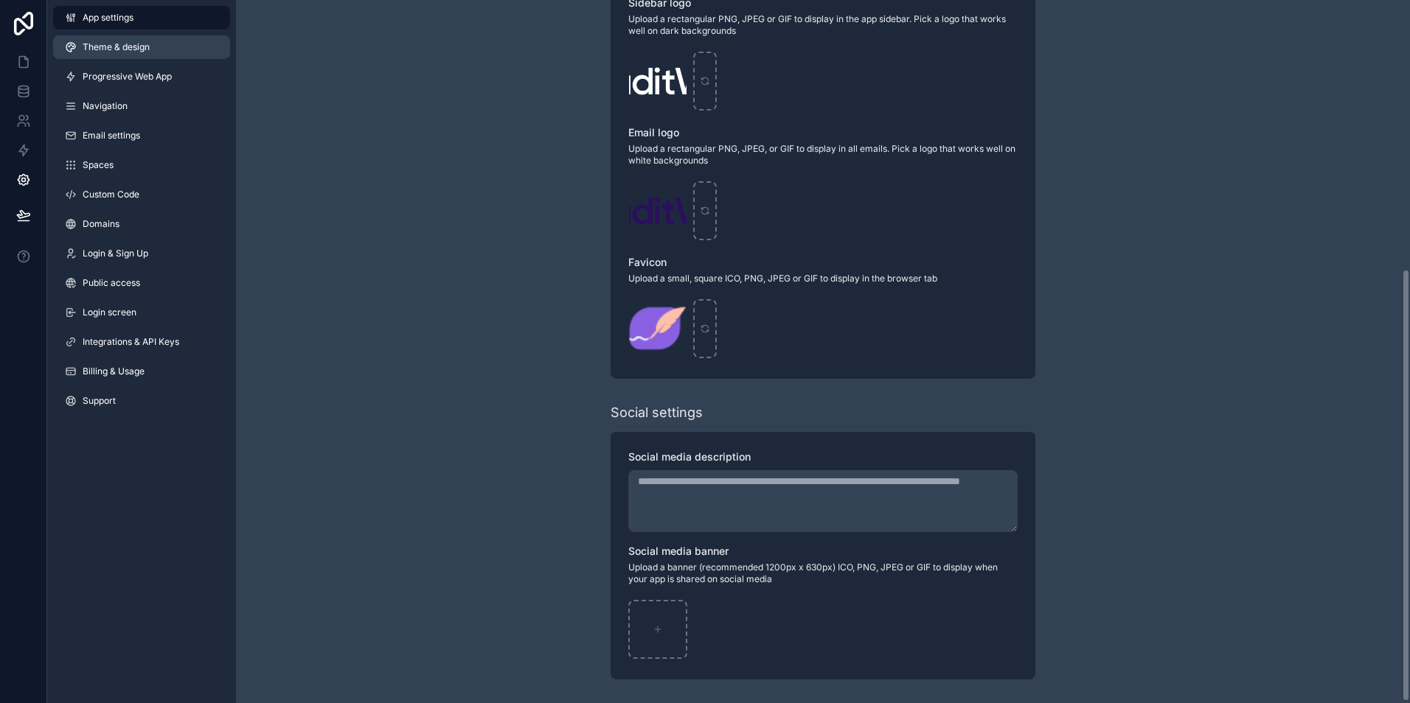
click at [122, 52] on span "Theme & design" at bounding box center [116, 47] width 67 height 12
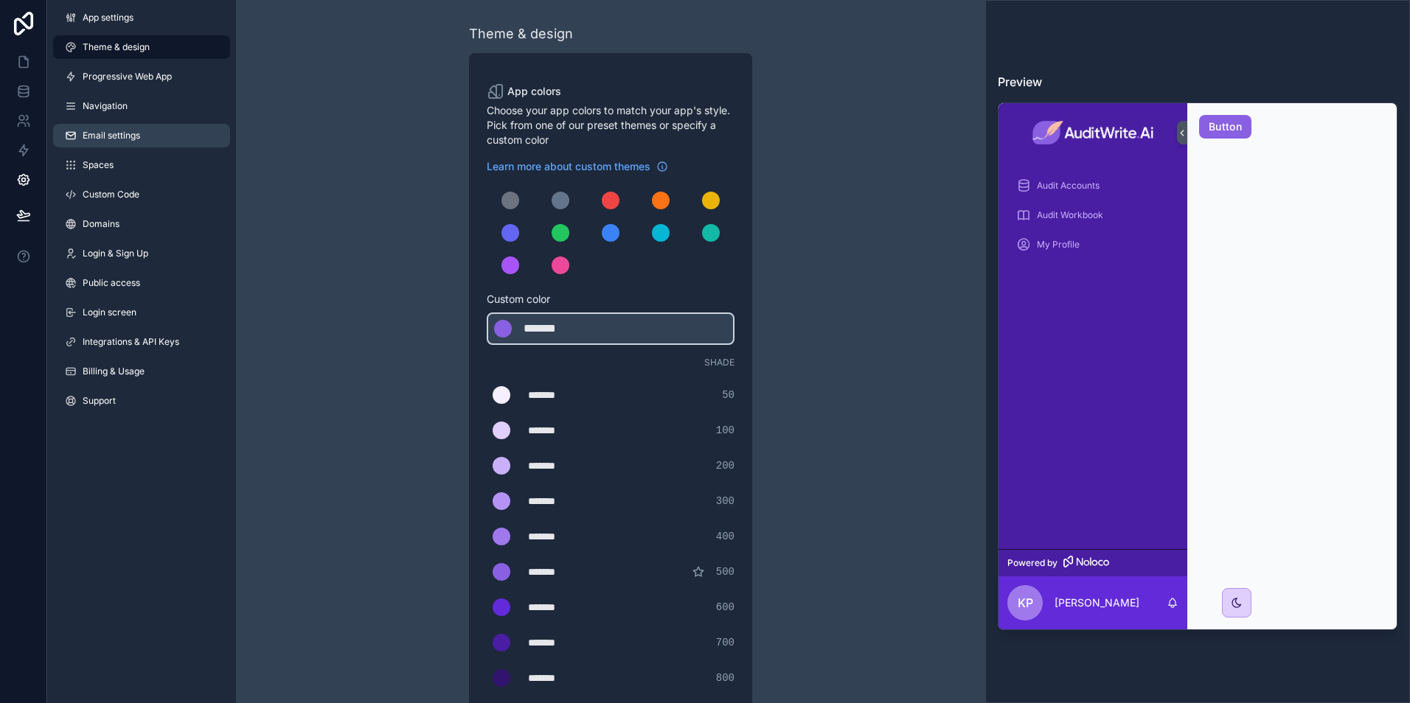
click at [125, 129] on link "Email settings" at bounding box center [141, 136] width 177 height 24
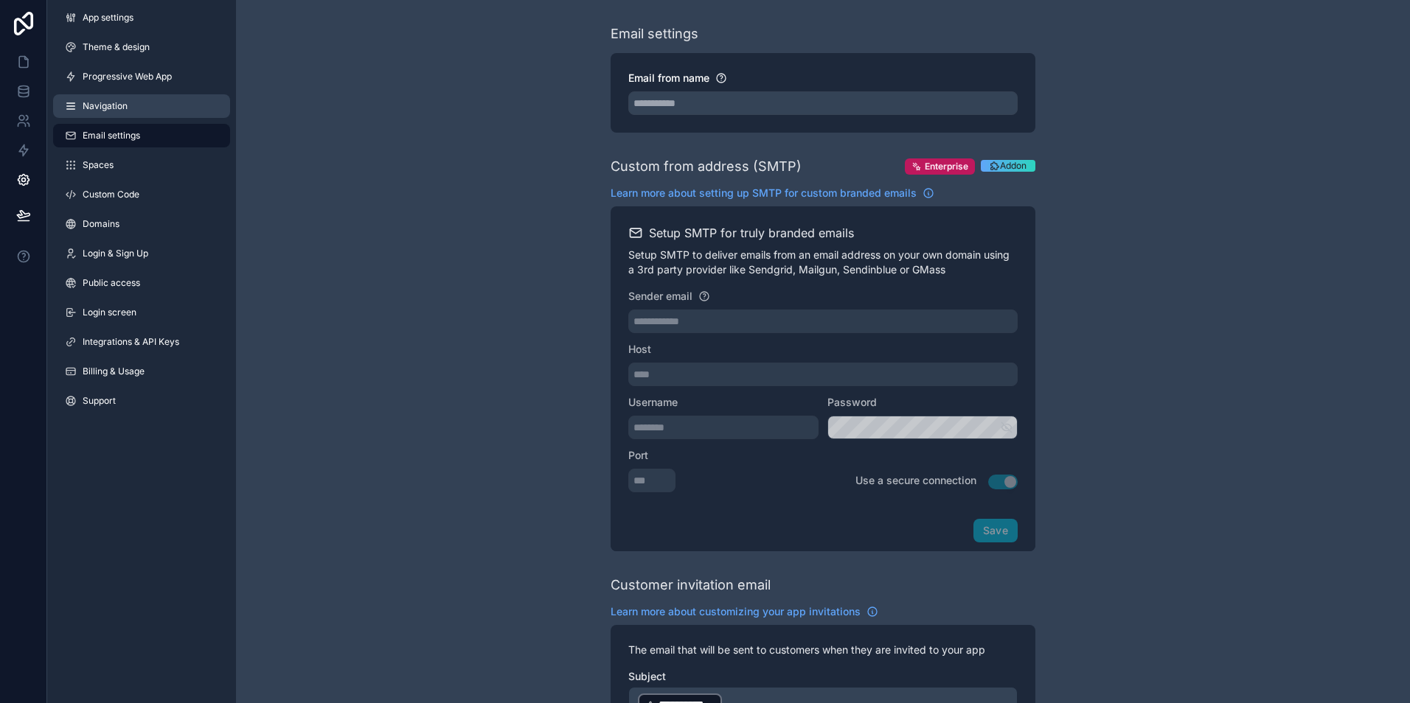
click at [122, 100] on link "Navigation" at bounding box center [141, 106] width 177 height 24
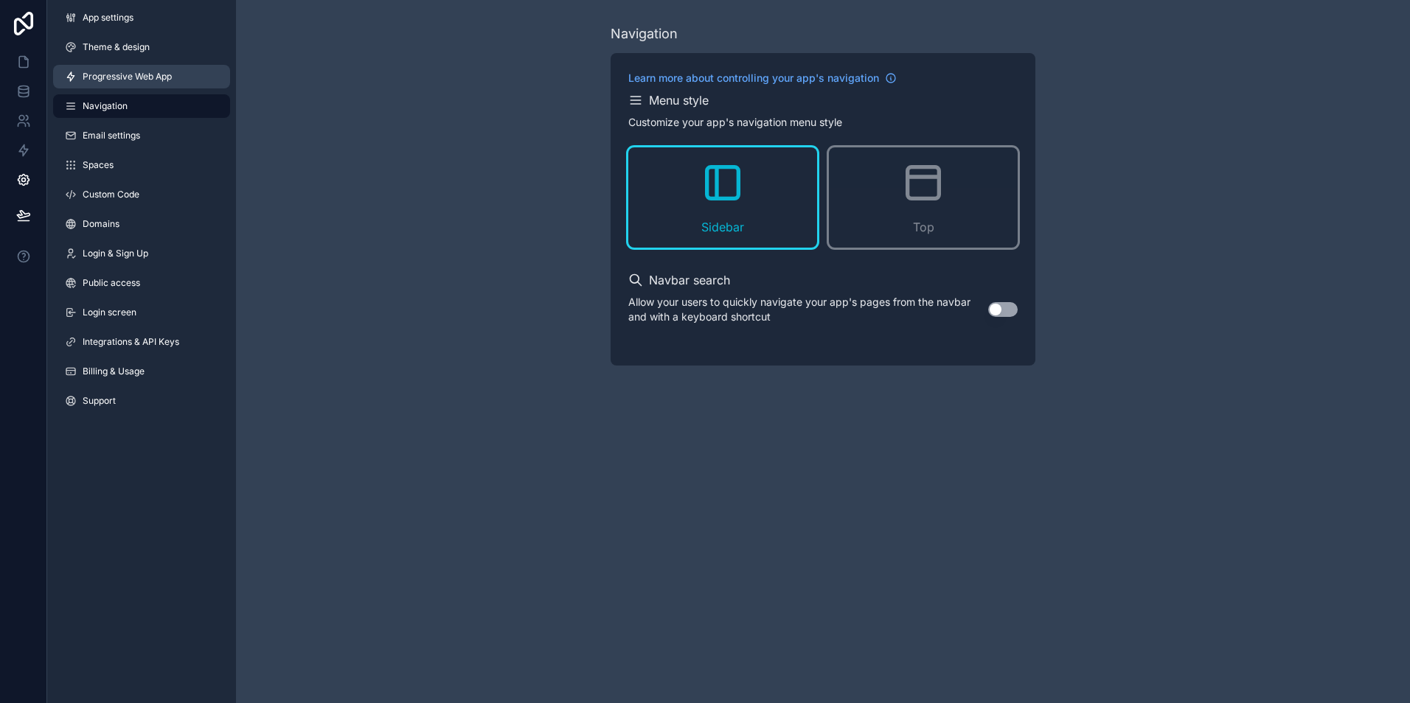
click at [127, 74] on span "Progressive Web App" at bounding box center [127, 77] width 89 height 12
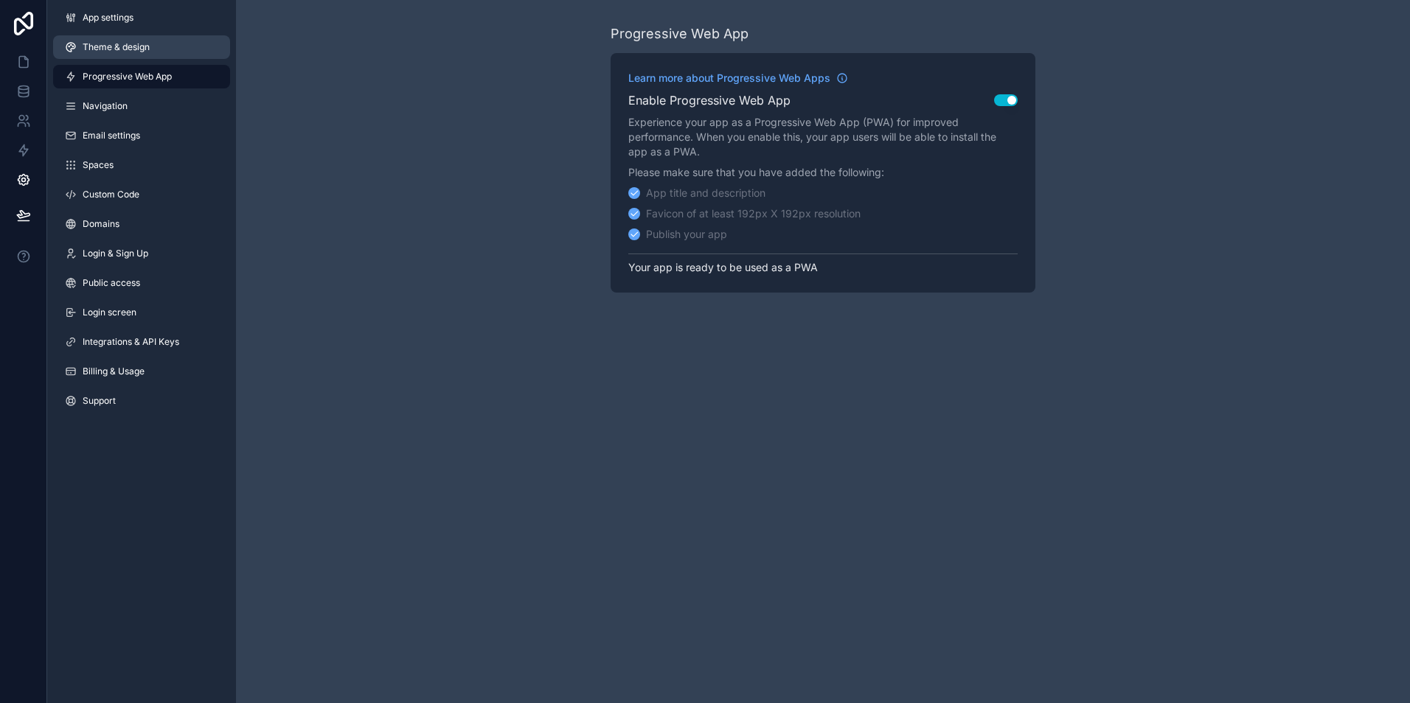
click at [123, 51] on span "Theme & design" at bounding box center [116, 47] width 67 height 12
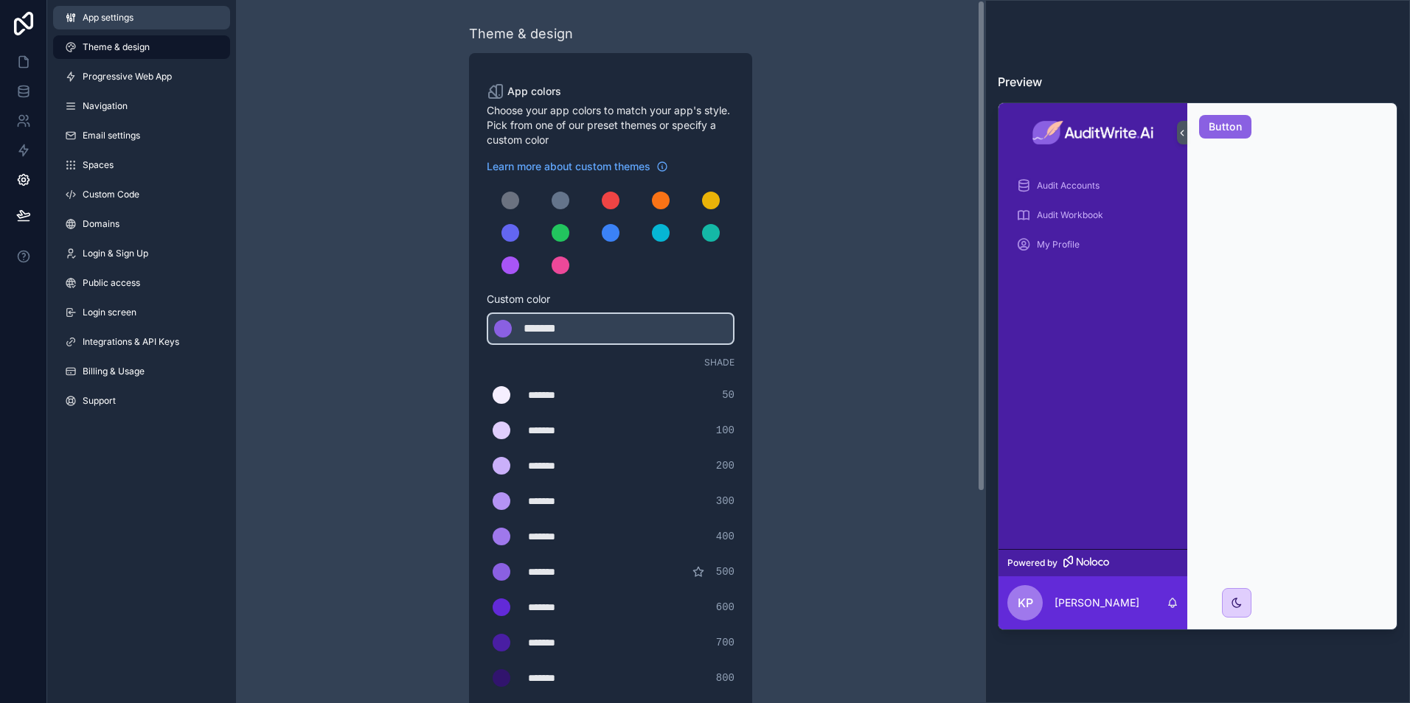
click at [137, 10] on link "App settings" at bounding box center [141, 18] width 177 height 24
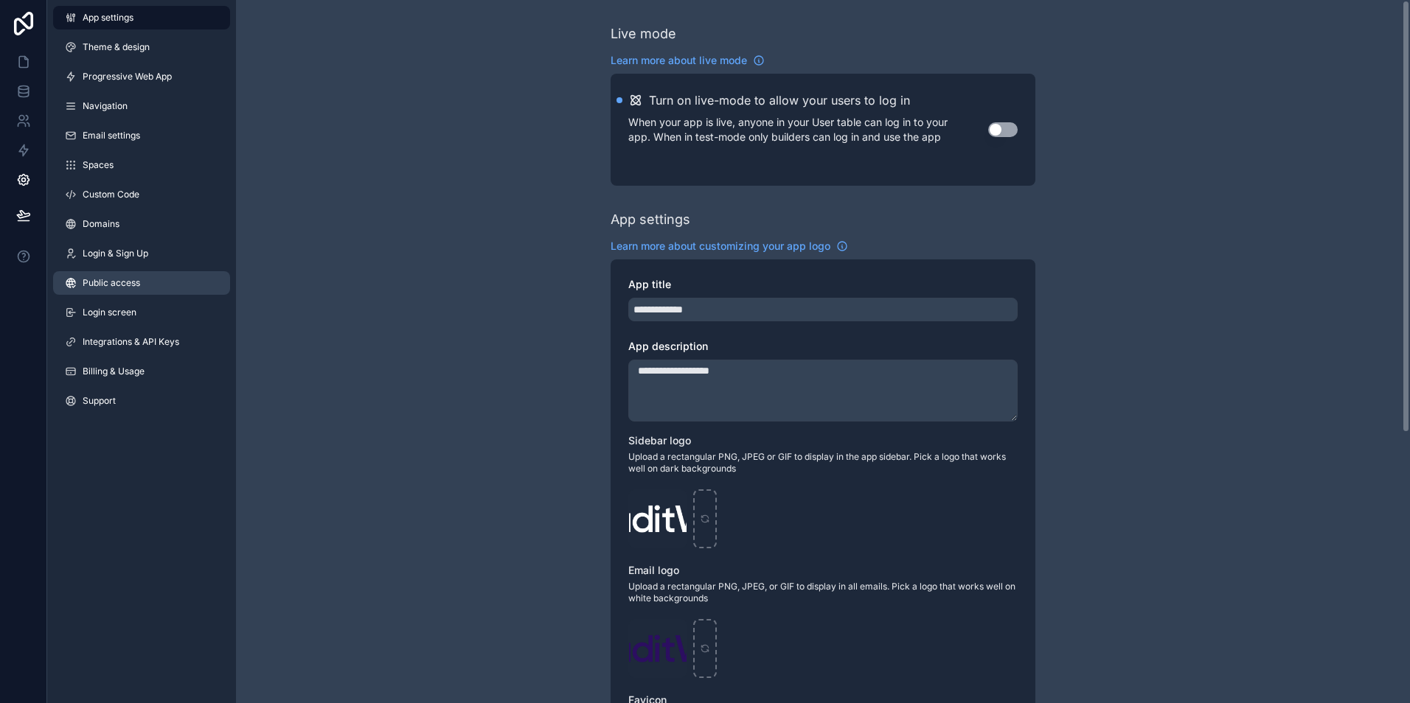
click at [133, 200] on span "Custom Code" at bounding box center [111, 195] width 57 height 12
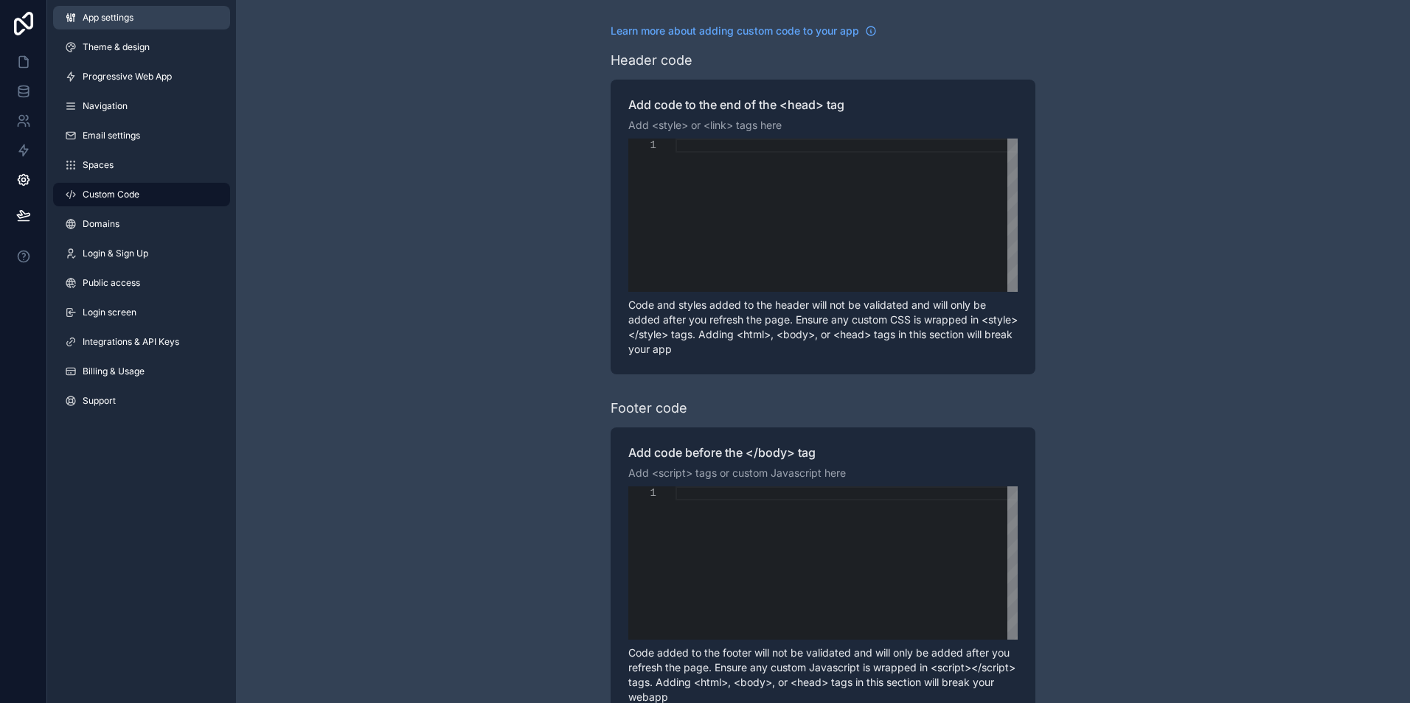
click at [131, 10] on link "App settings" at bounding box center [141, 18] width 177 height 24
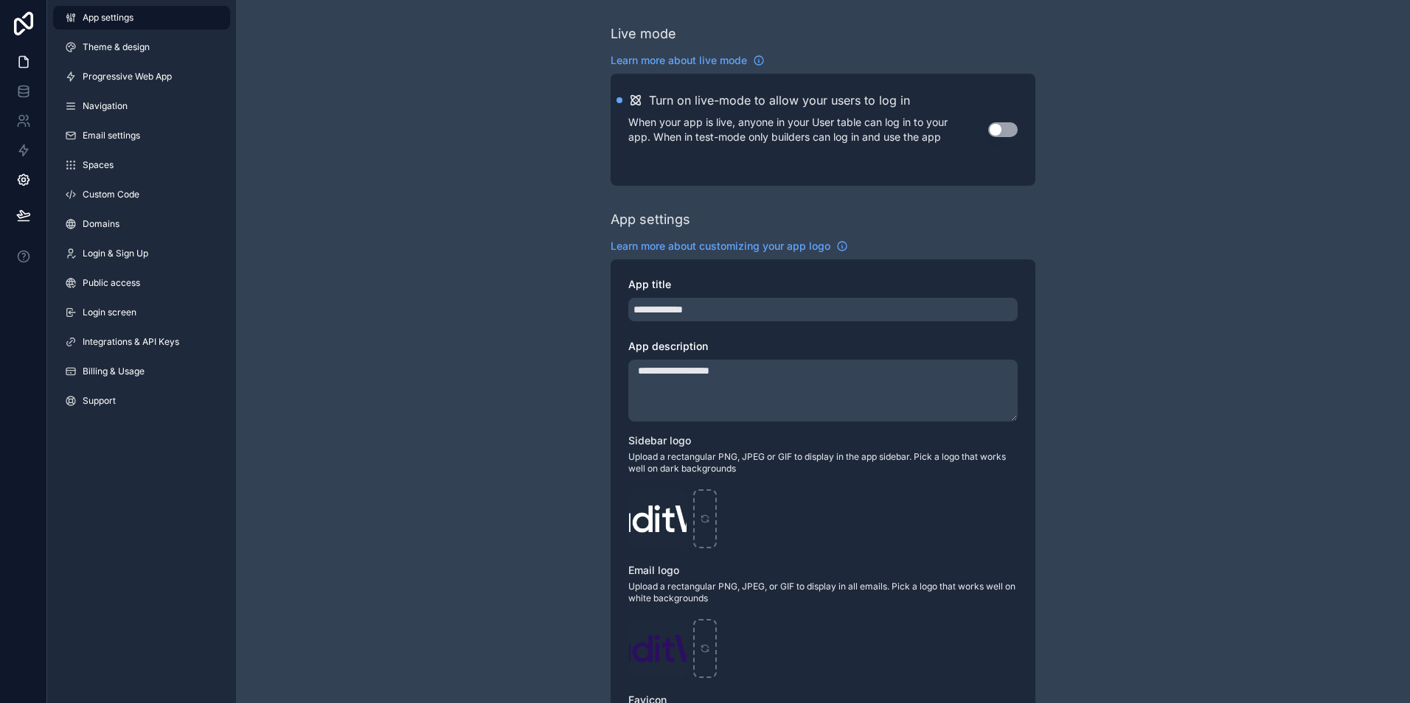
click at [20, 70] on link at bounding box center [23, 61] width 46 height 29
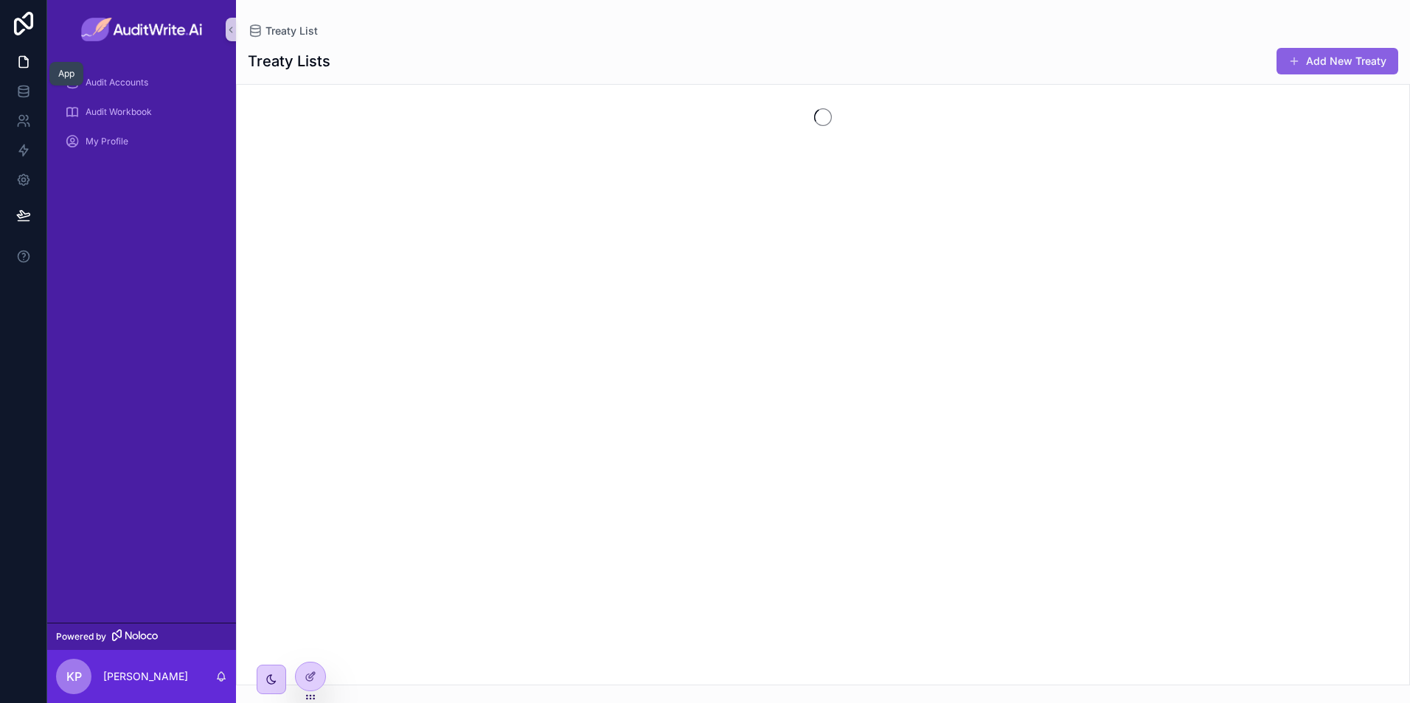
click at [25, 60] on icon at bounding box center [25, 58] width 3 height 3
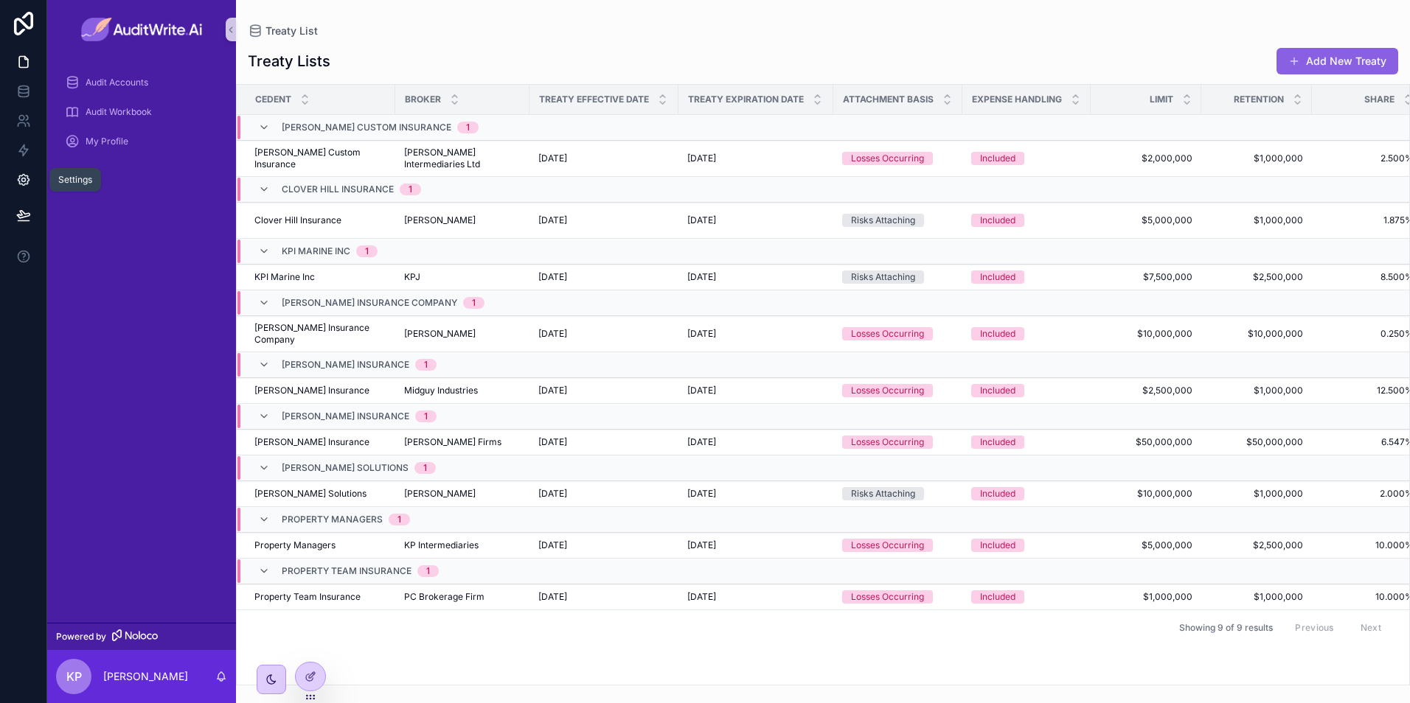
click at [31, 176] on link at bounding box center [23, 179] width 46 height 29
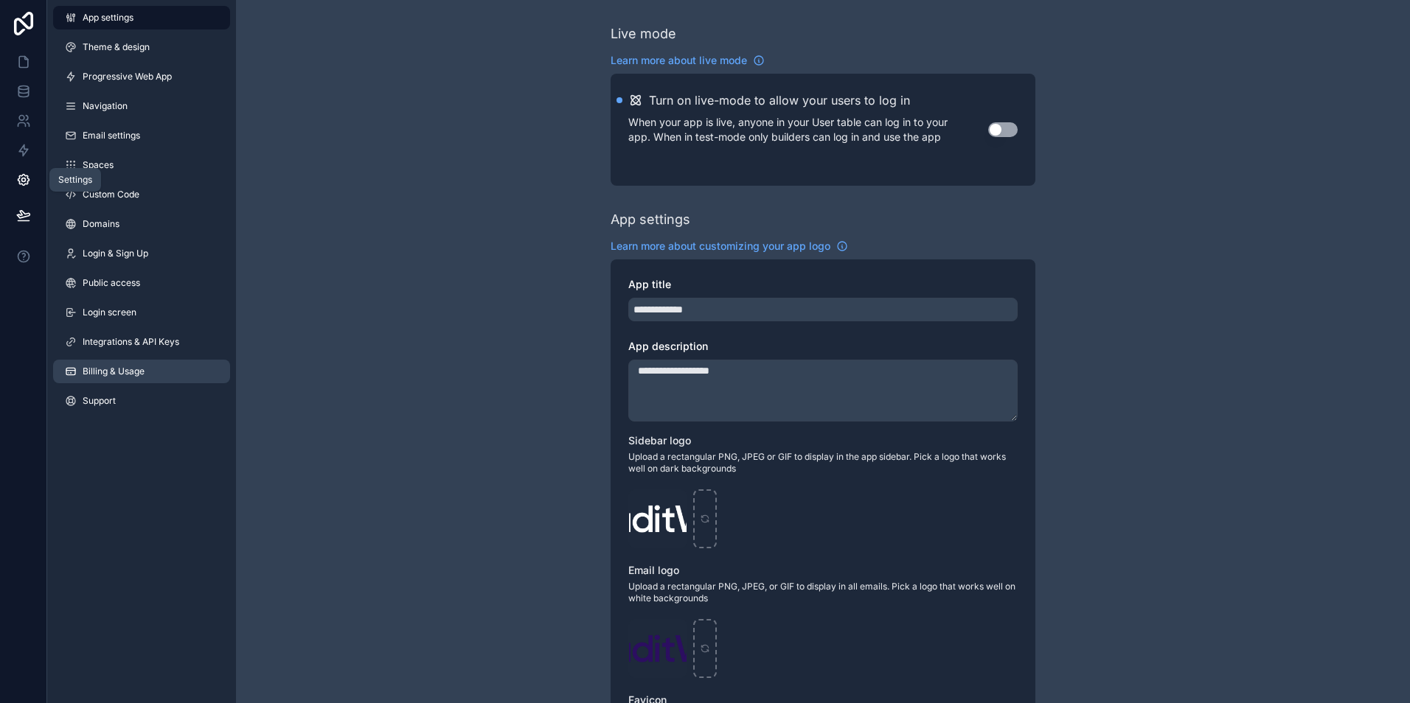
click at [135, 375] on span "Billing & Usage" at bounding box center [114, 372] width 62 height 12
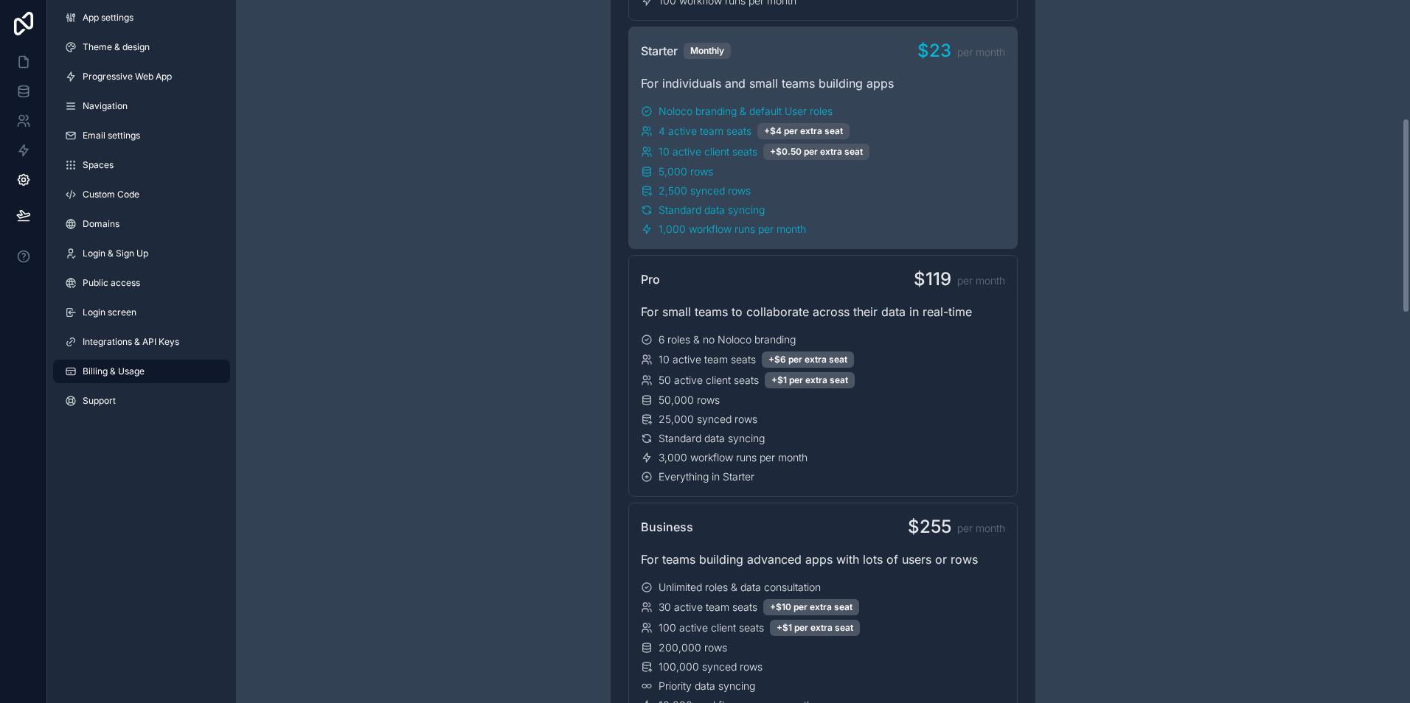
scroll to position [369, 0]
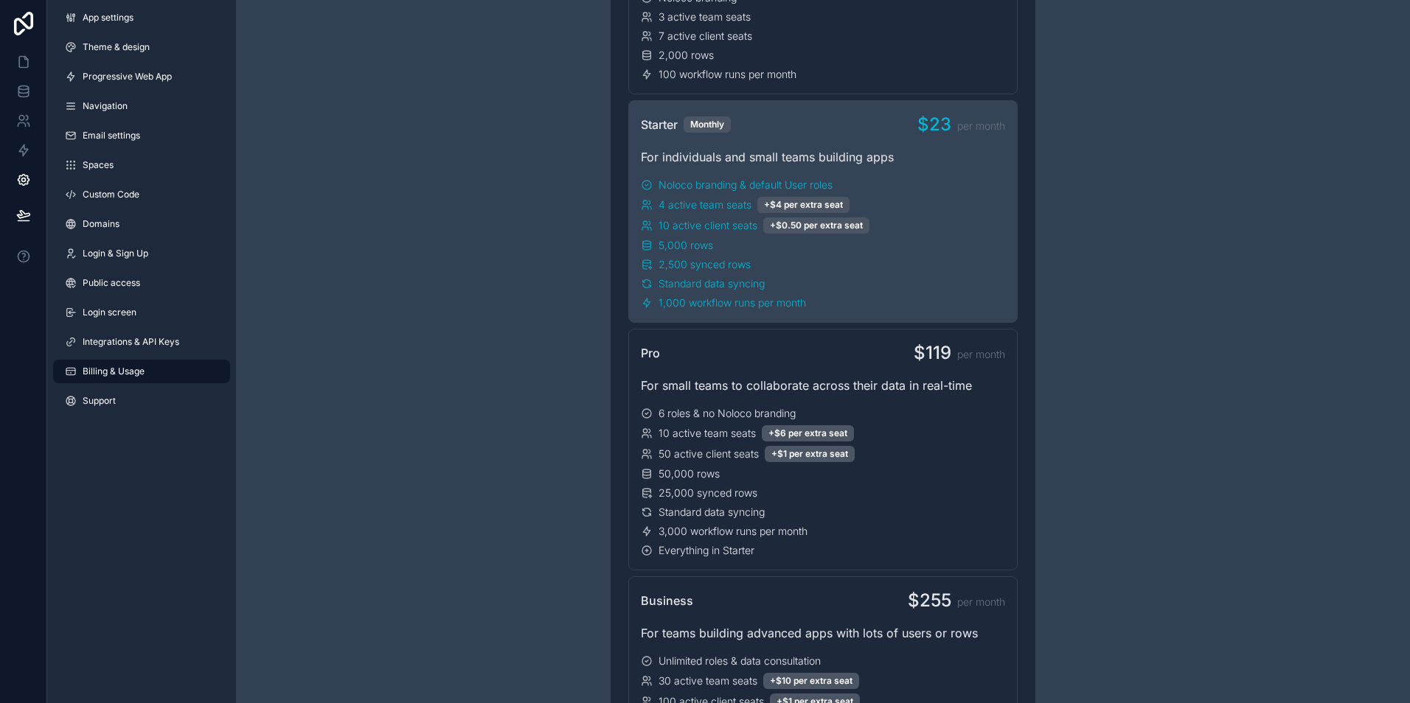
click at [931, 209] on div "4 active team seats +$4 per extra seat" at bounding box center [823, 205] width 364 height 16
click at [709, 277] on span "Standard data syncing" at bounding box center [712, 284] width 106 height 15
click at [833, 288] on div "Standard data syncing" at bounding box center [823, 284] width 364 height 15
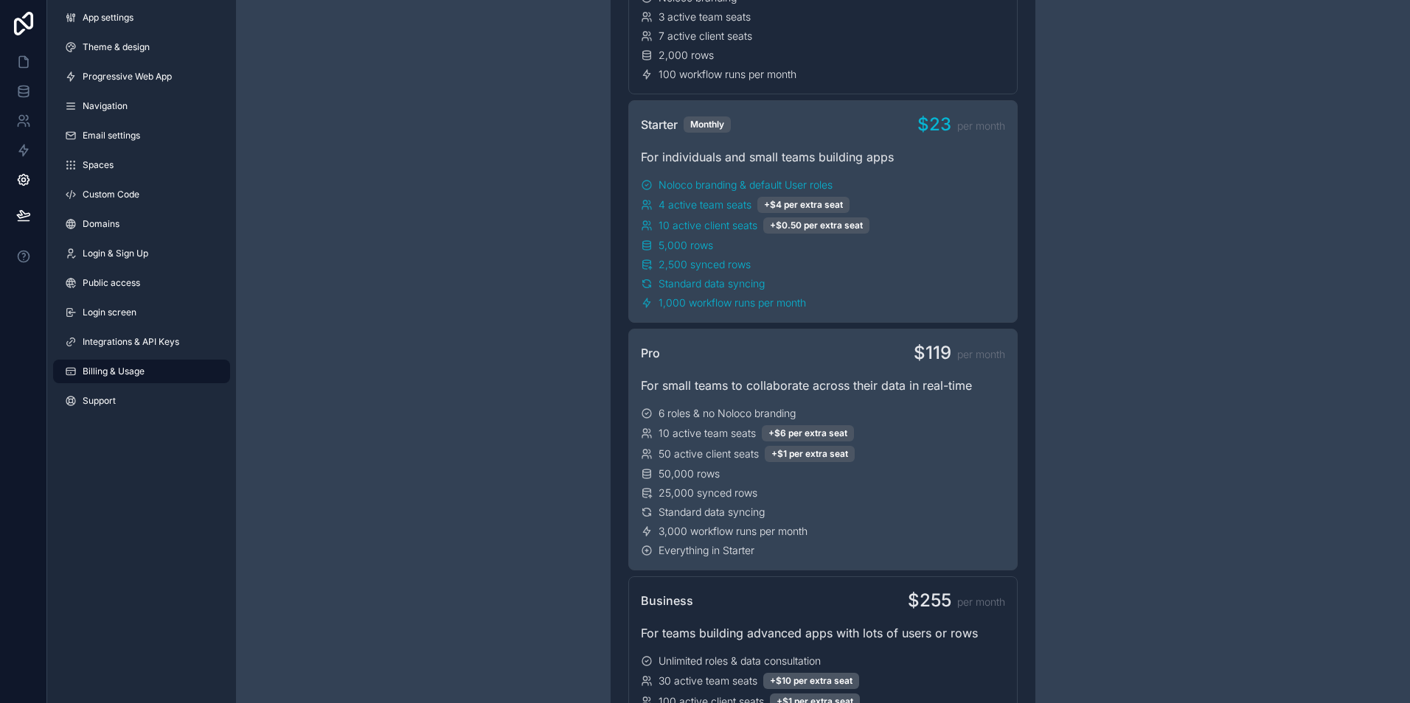
click at [940, 409] on div "6 roles & no Noloco branding" at bounding box center [823, 413] width 364 height 15
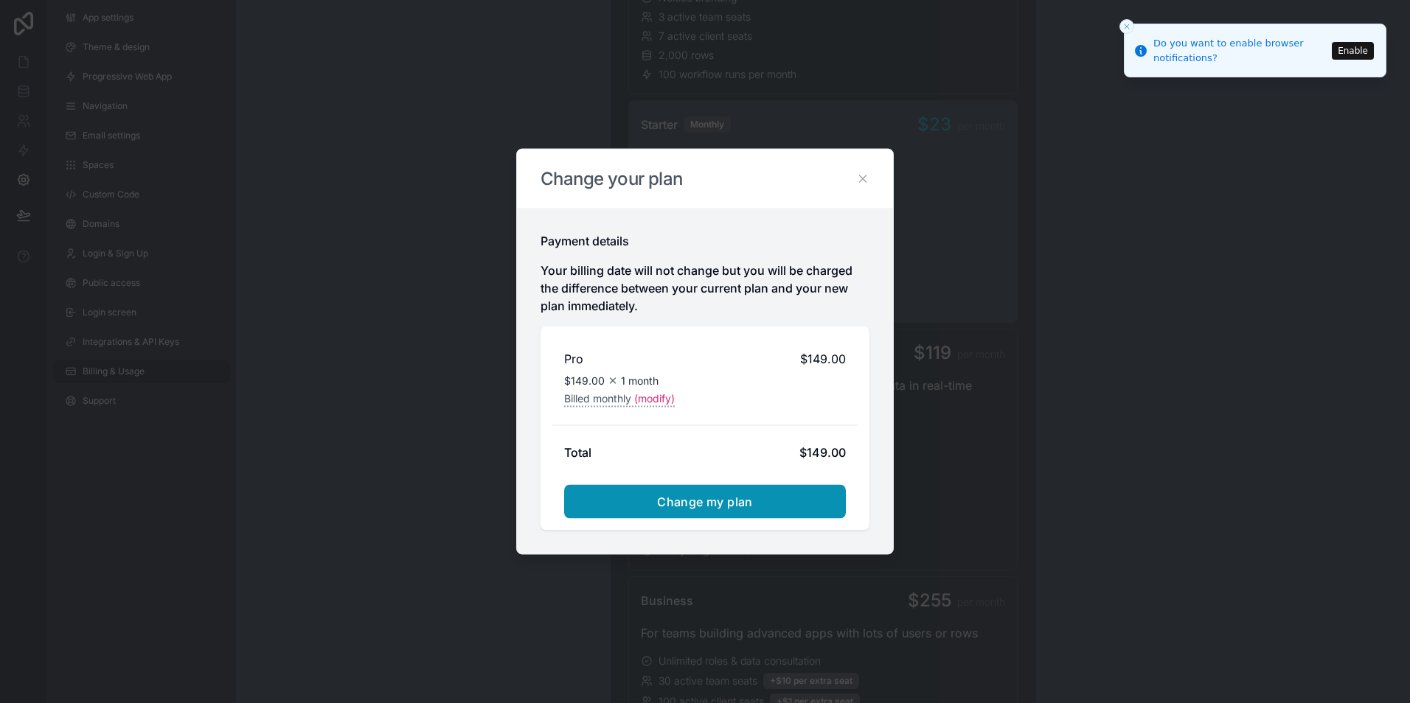
click at [762, 498] on button "Change my plan" at bounding box center [705, 502] width 282 height 34
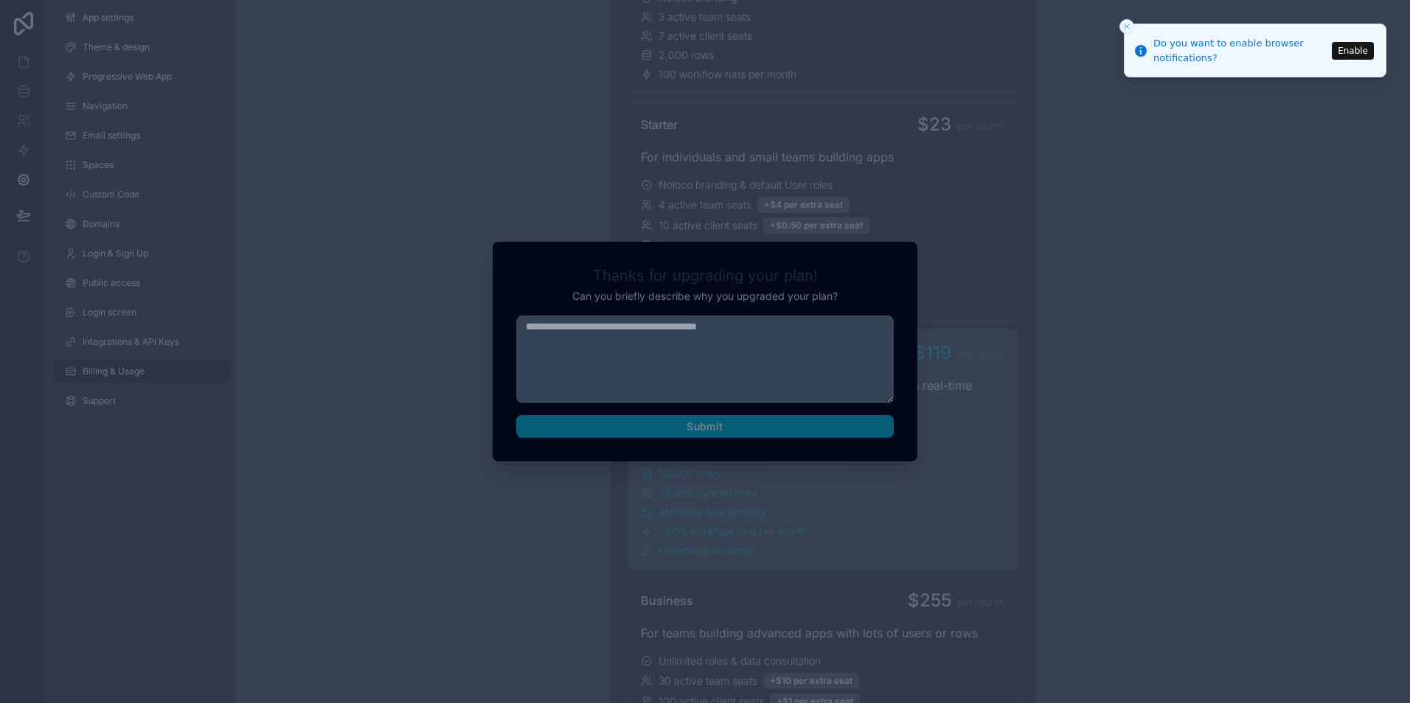
click at [1212, 426] on div at bounding box center [705, 351] width 1410 height 703
click at [743, 419] on div "Submit" at bounding box center [705, 377] width 378 height 123
drag, startPoint x: 805, startPoint y: 425, endPoint x: 854, endPoint y: 423, distance: 49.5
click at [805, 425] on div "Submit" at bounding box center [705, 377] width 378 height 123
drag, startPoint x: 1128, startPoint y: 378, endPoint x: 1144, endPoint y: 347, distance: 34.6
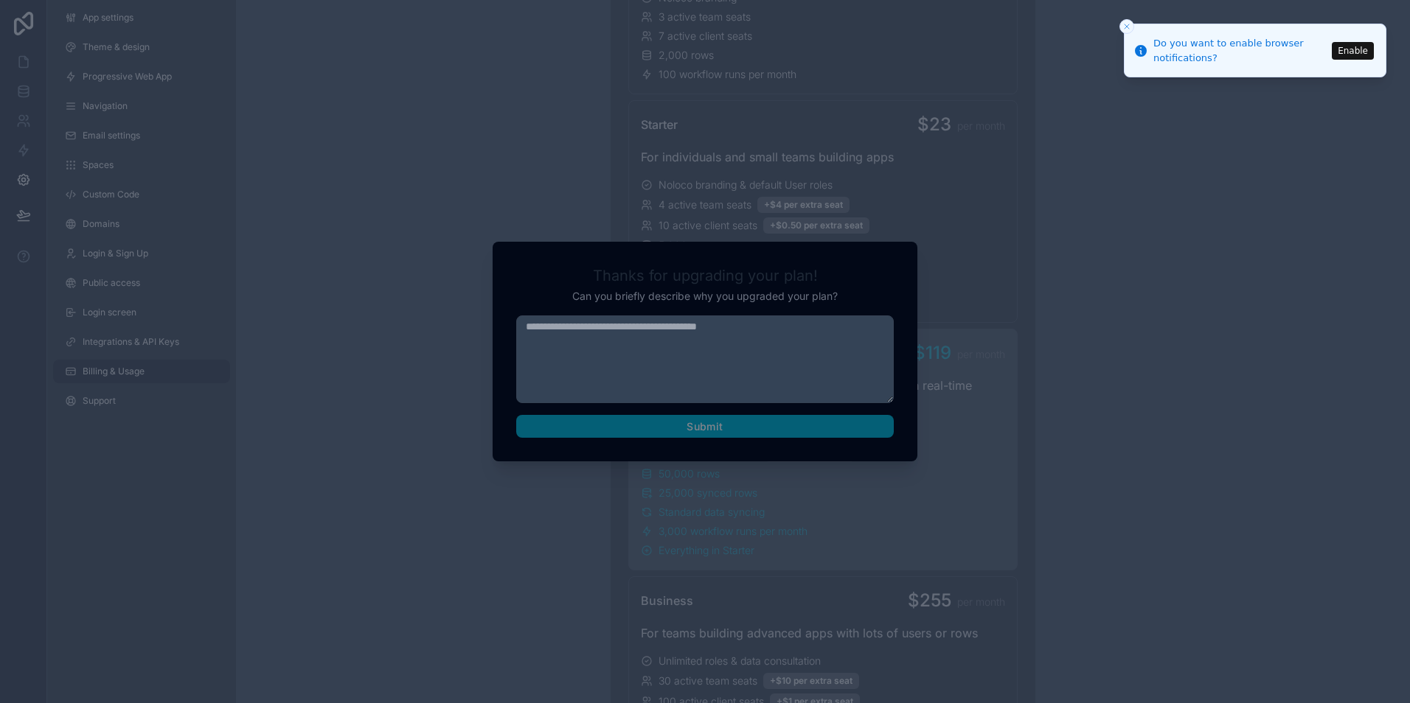
click at [1131, 374] on div at bounding box center [705, 351] width 1410 height 703
click at [1360, 47] on button "Enable" at bounding box center [1353, 51] width 42 height 18
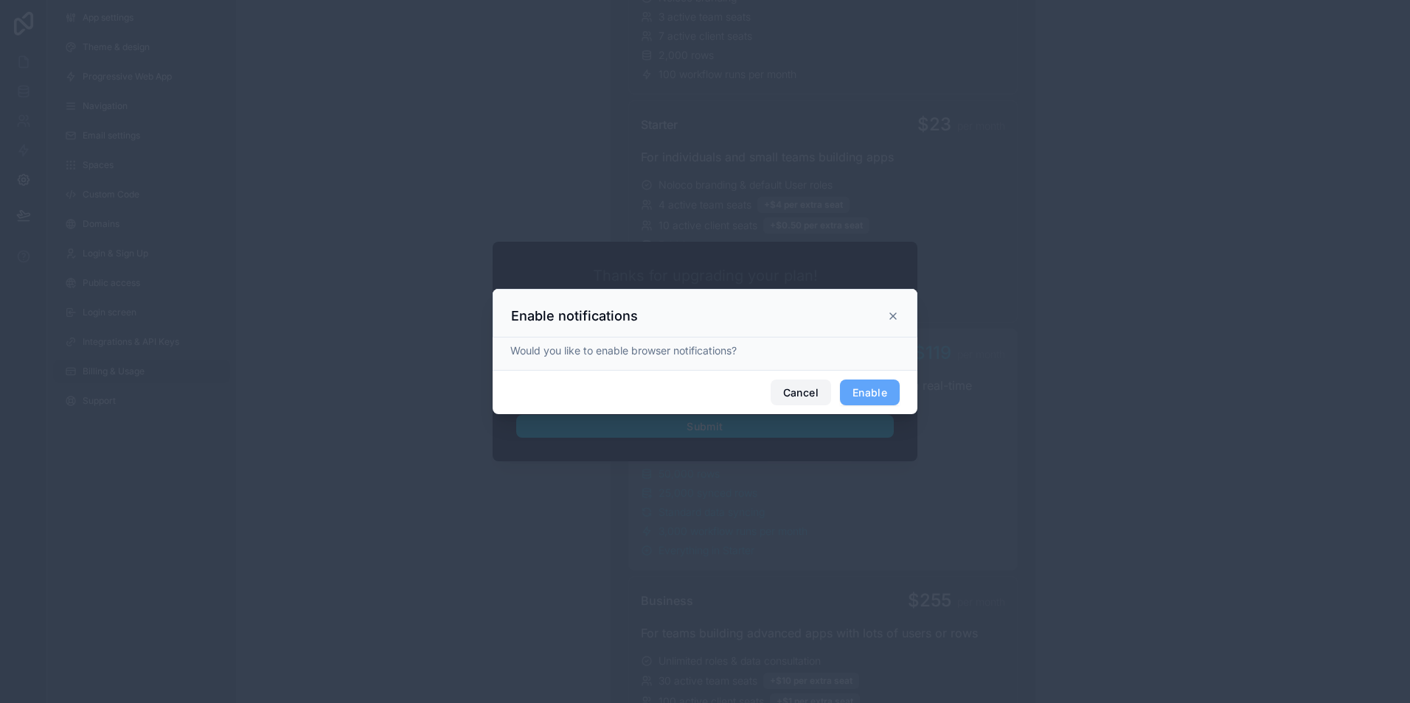
click at [808, 392] on button "Cancel" at bounding box center [801, 393] width 60 height 27
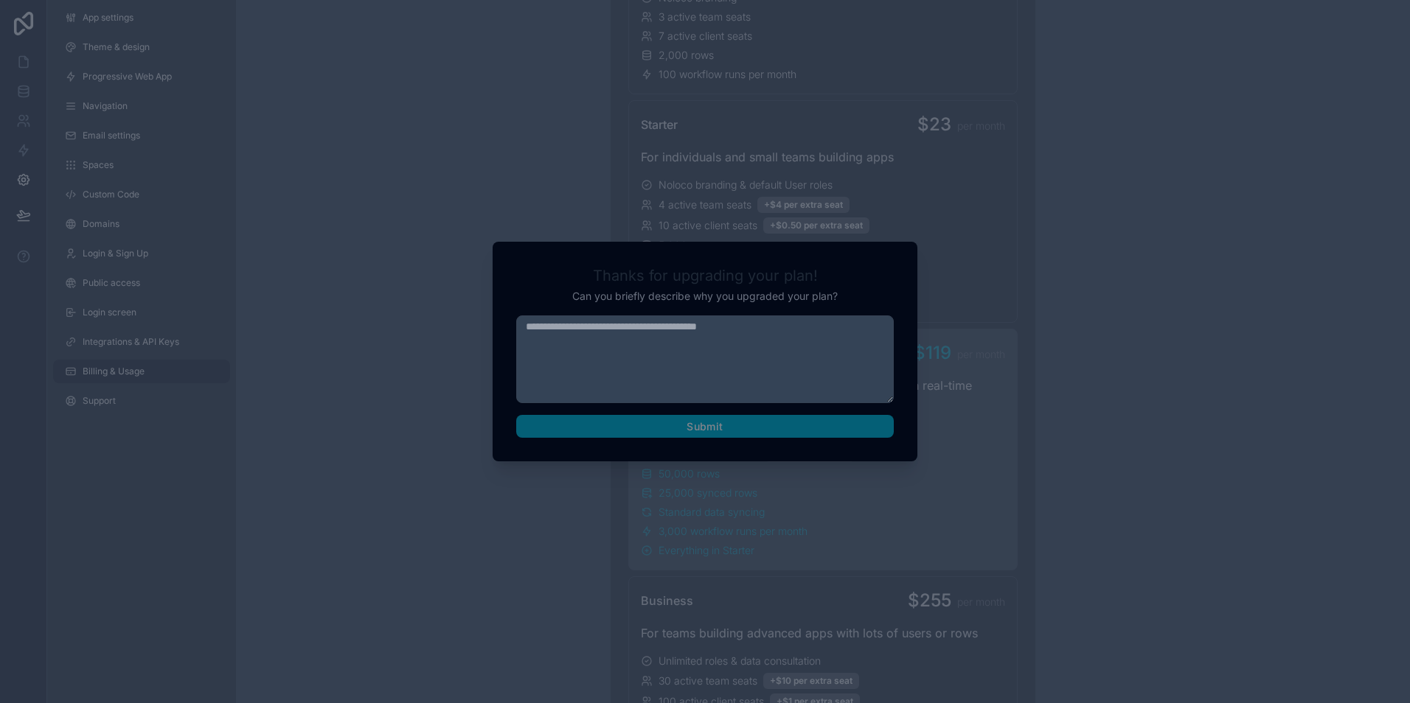
drag, startPoint x: 719, startPoint y: 440, endPoint x: 730, endPoint y: 442, distance: 11.2
click at [720, 439] on div "Thanks for upgrading your plan! Can you briefly describe why you upgraded your …" at bounding box center [705, 352] width 425 height 220
drag, startPoint x: 1279, startPoint y: 418, endPoint x: 706, endPoint y: 181, distance: 620.2
click at [1277, 417] on div at bounding box center [705, 351] width 1410 height 703
drag, startPoint x: 346, startPoint y: 91, endPoint x: 333, endPoint y: 79, distance: 17.7
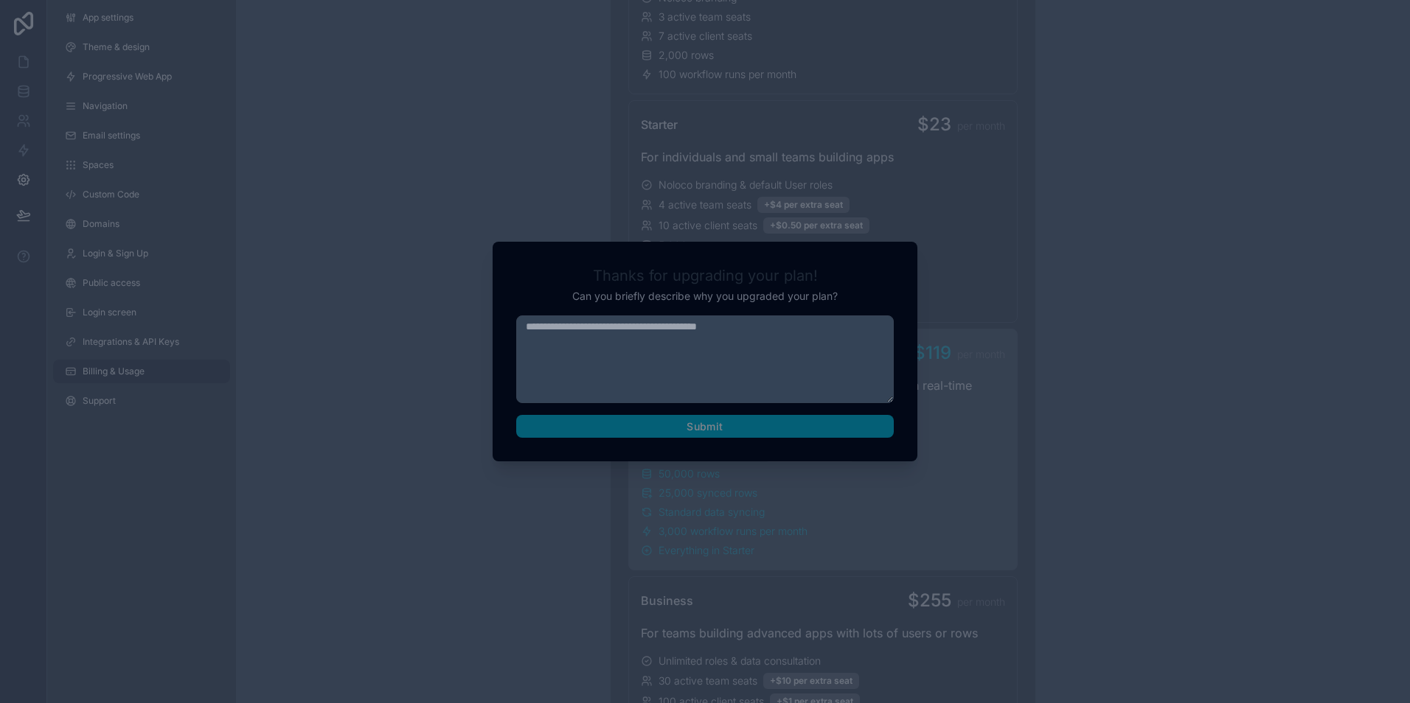
click at [333, 79] on div at bounding box center [705, 351] width 1410 height 703
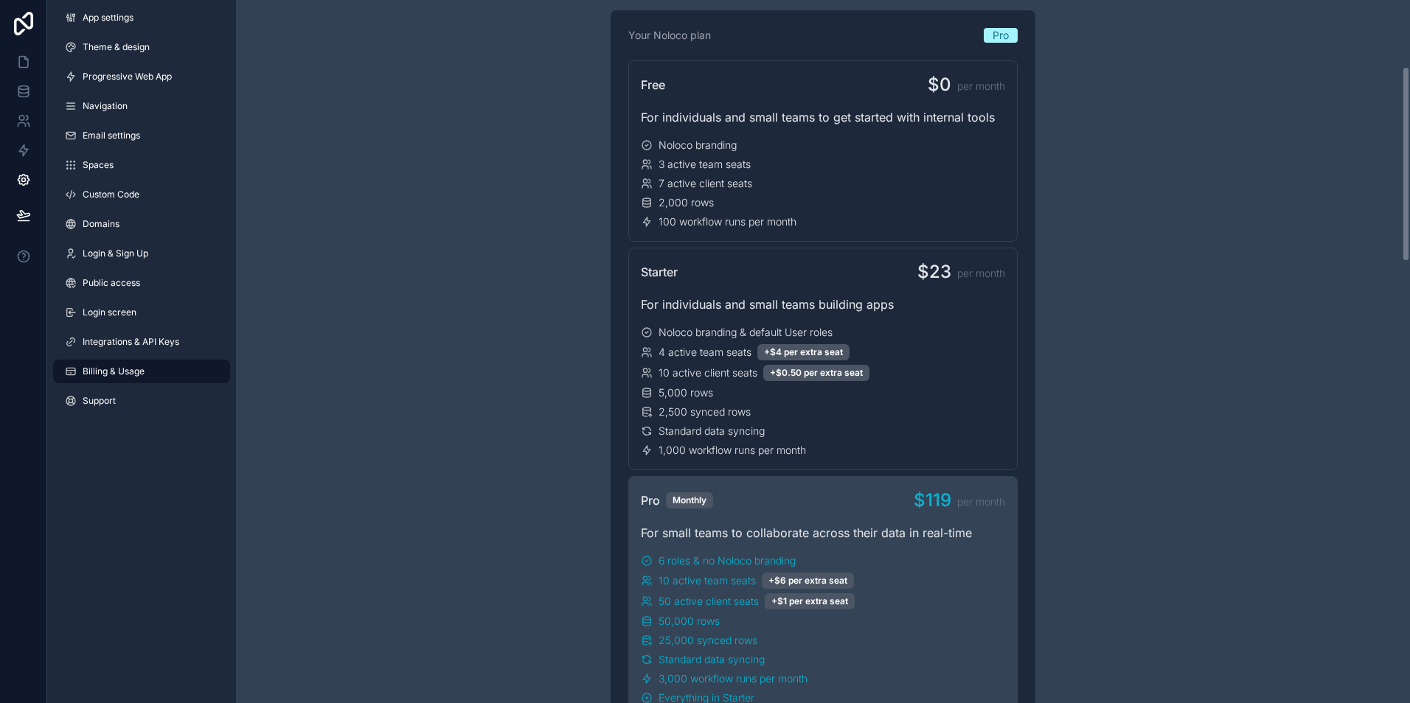
scroll to position [369, 0]
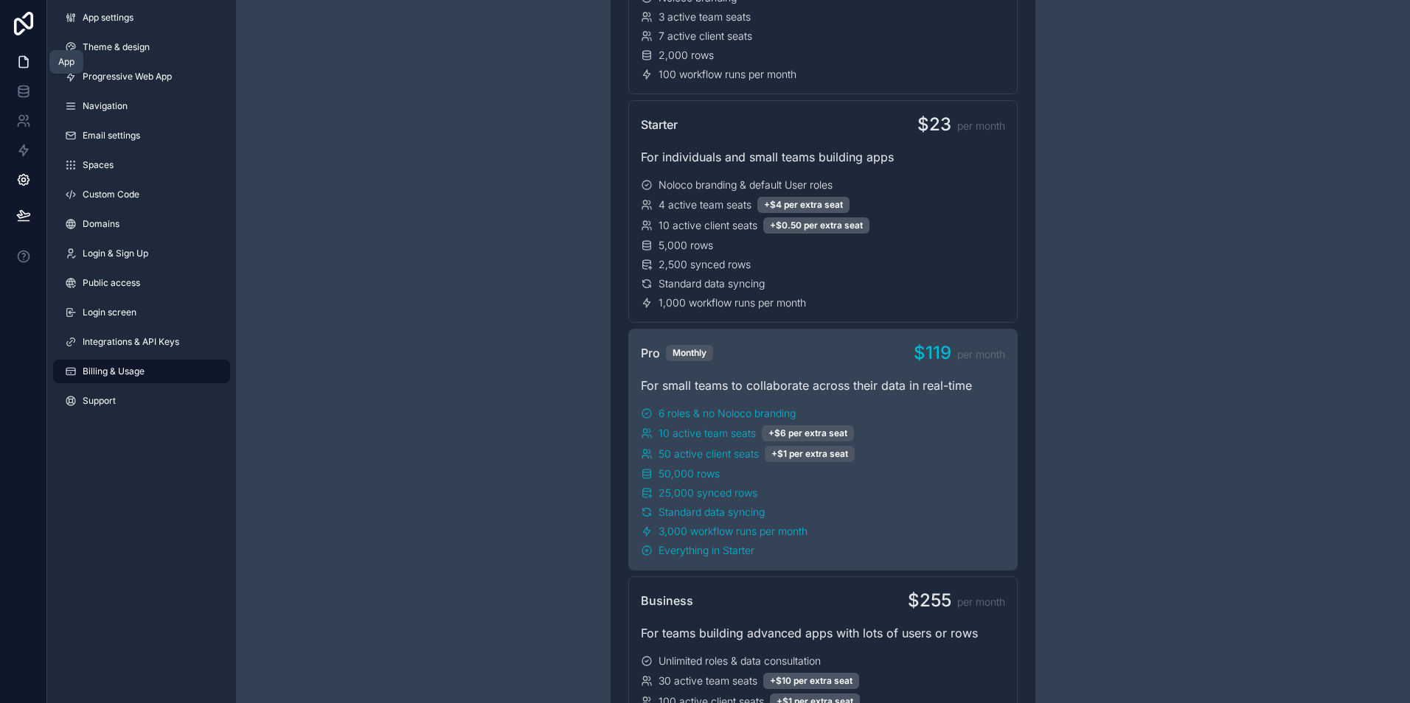
click at [36, 63] on link at bounding box center [23, 61] width 46 height 29
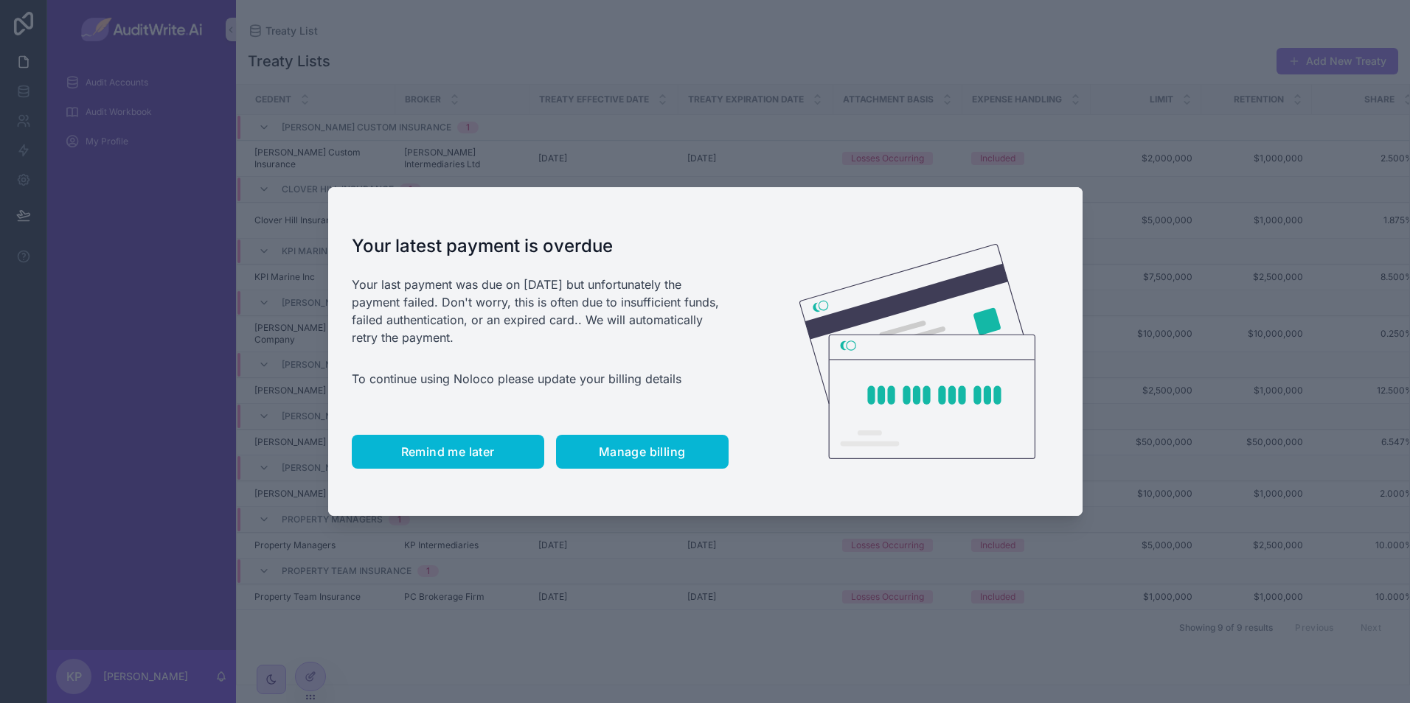
click at [480, 457] on span "Remind me later" at bounding box center [448, 452] width 94 height 15
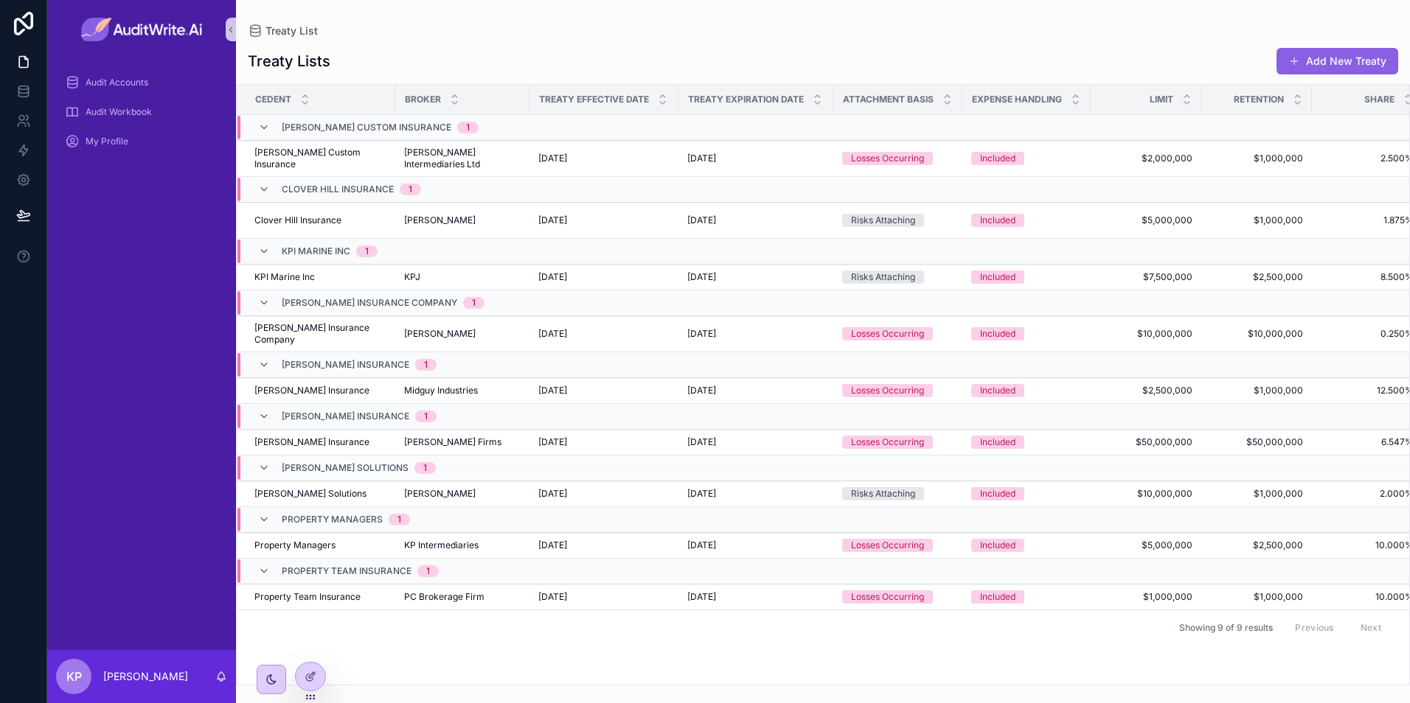
click at [108, 594] on div "Audit Accounts Audit Workbook My Profile" at bounding box center [141, 354] width 189 height 591
click at [145, 96] on div "Audit Accounts" at bounding box center [141, 82] width 189 height 29
click at [145, 79] on span "Audit Accounts" at bounding box center [117, 83] width 63 height 12
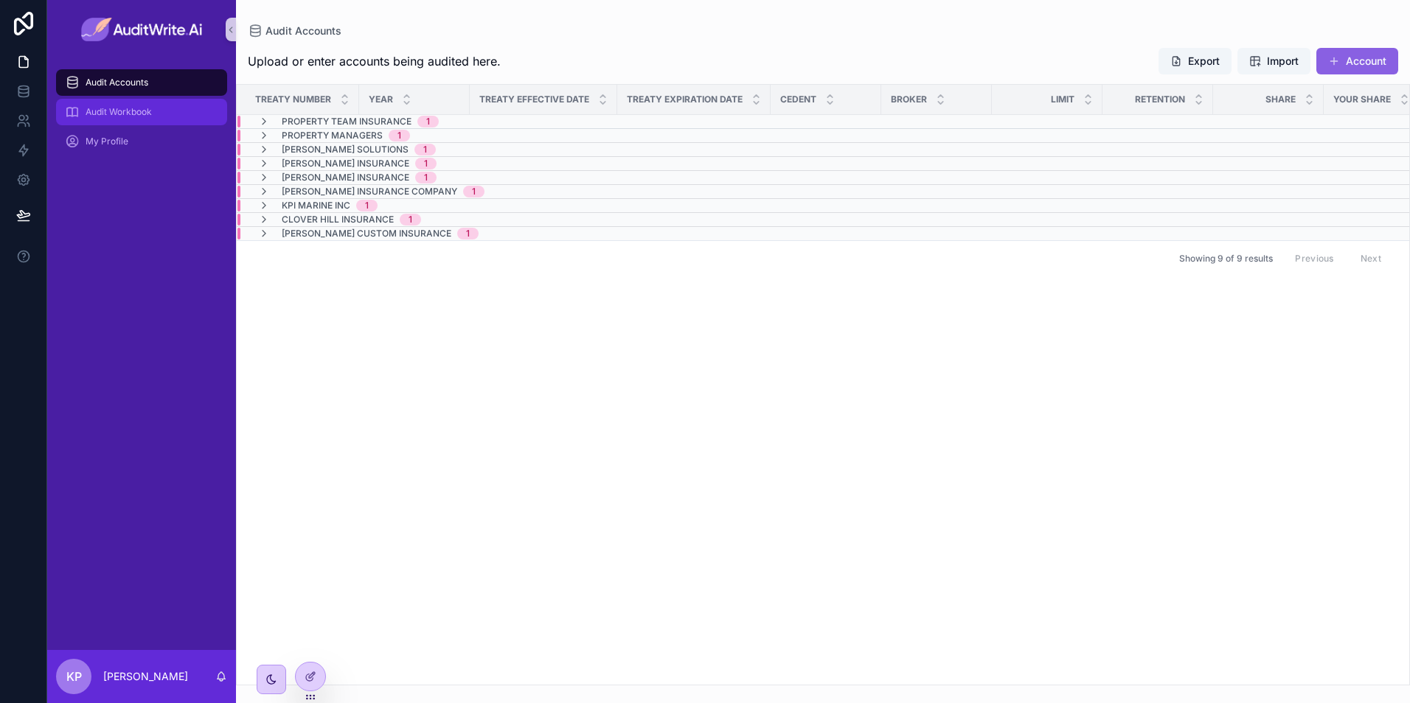
click at [154, 106] on div "Audit Workbook" at bounding box center [141, 112] width 153 height 24
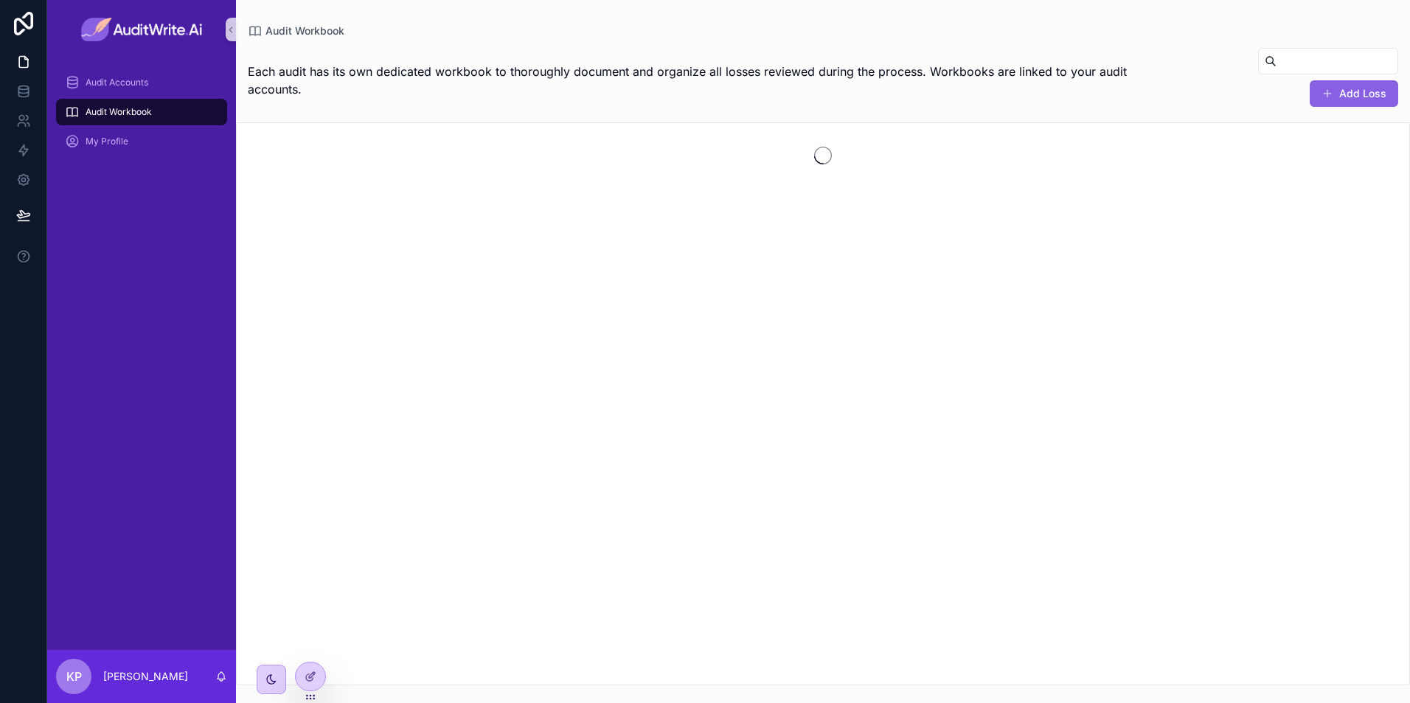
click at [149, 314] on div "Audit Accounts Audit Workbook My Profile" at bounding box center [141, 354] width 189 height 591
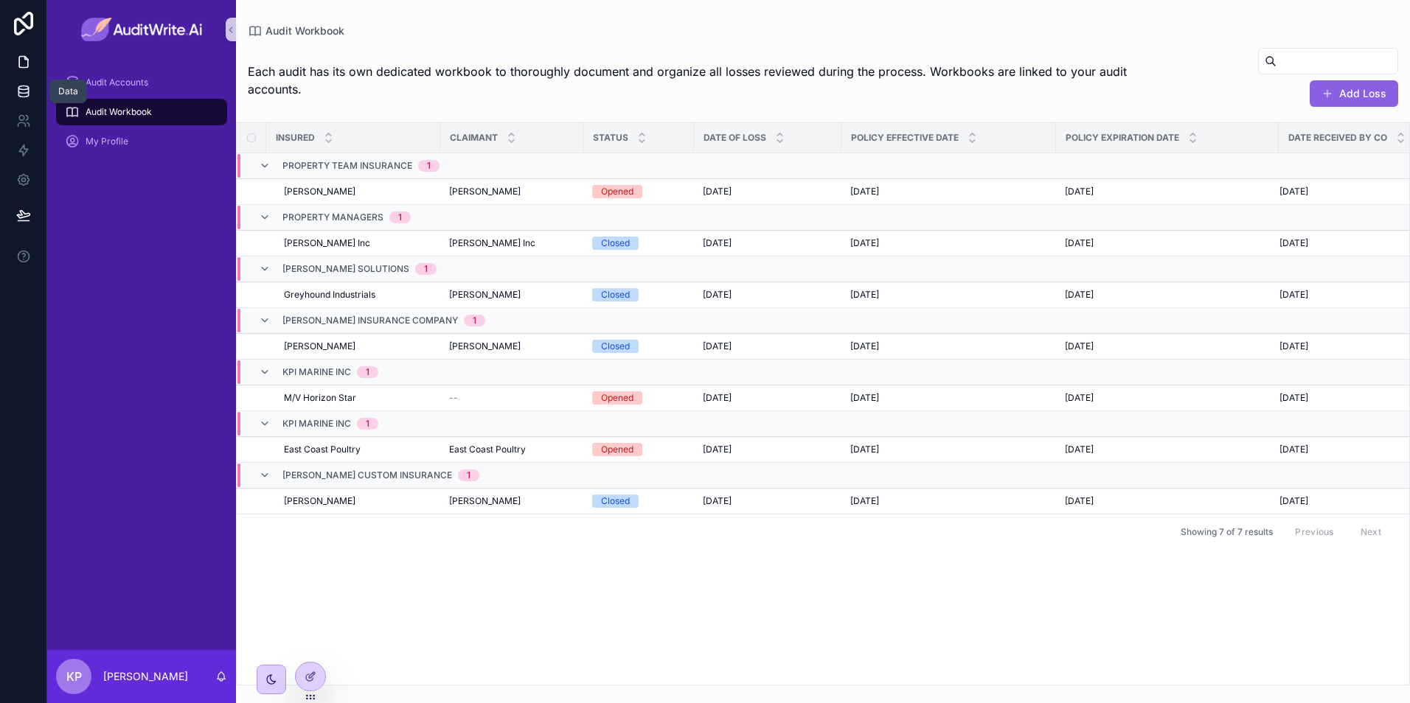
click at [31, 92] on link at bounding box center [23, 91] width 46 height 29
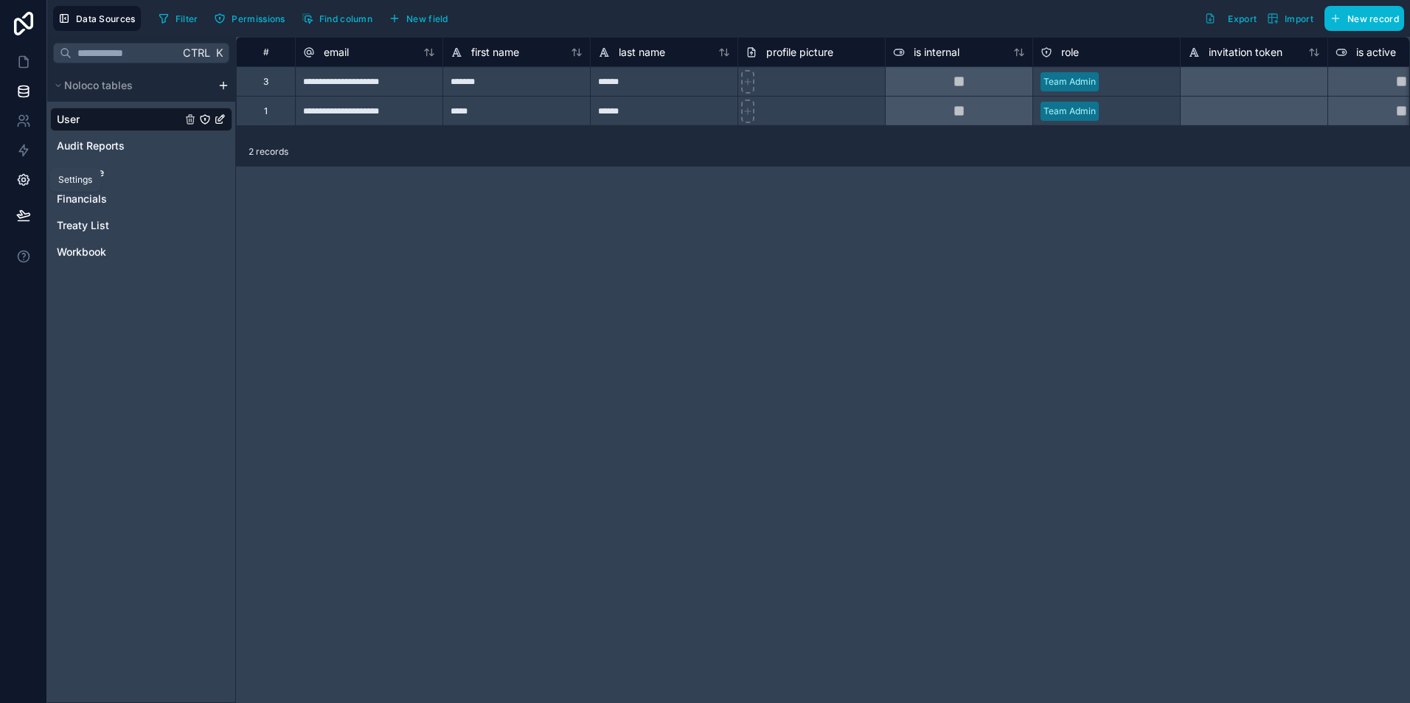
click at [27, 174] on icon at bounding box center [23, 180] width 15 height 15
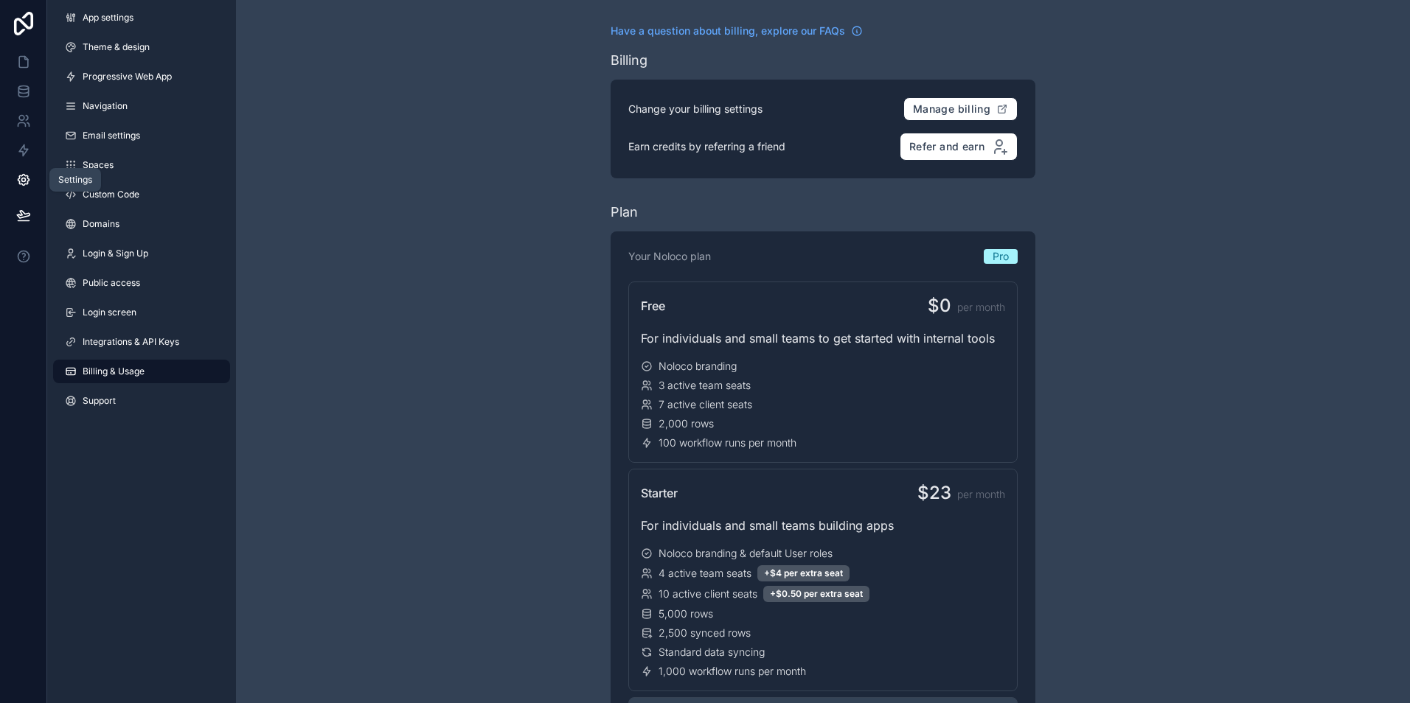
click at [126, 373] on span "Billing & Usage" at bounding box center [114, 372] width 62 height 12
click at [964, 108] on span "Manage billing" at bounding box center [951, 109] width 77 height 13
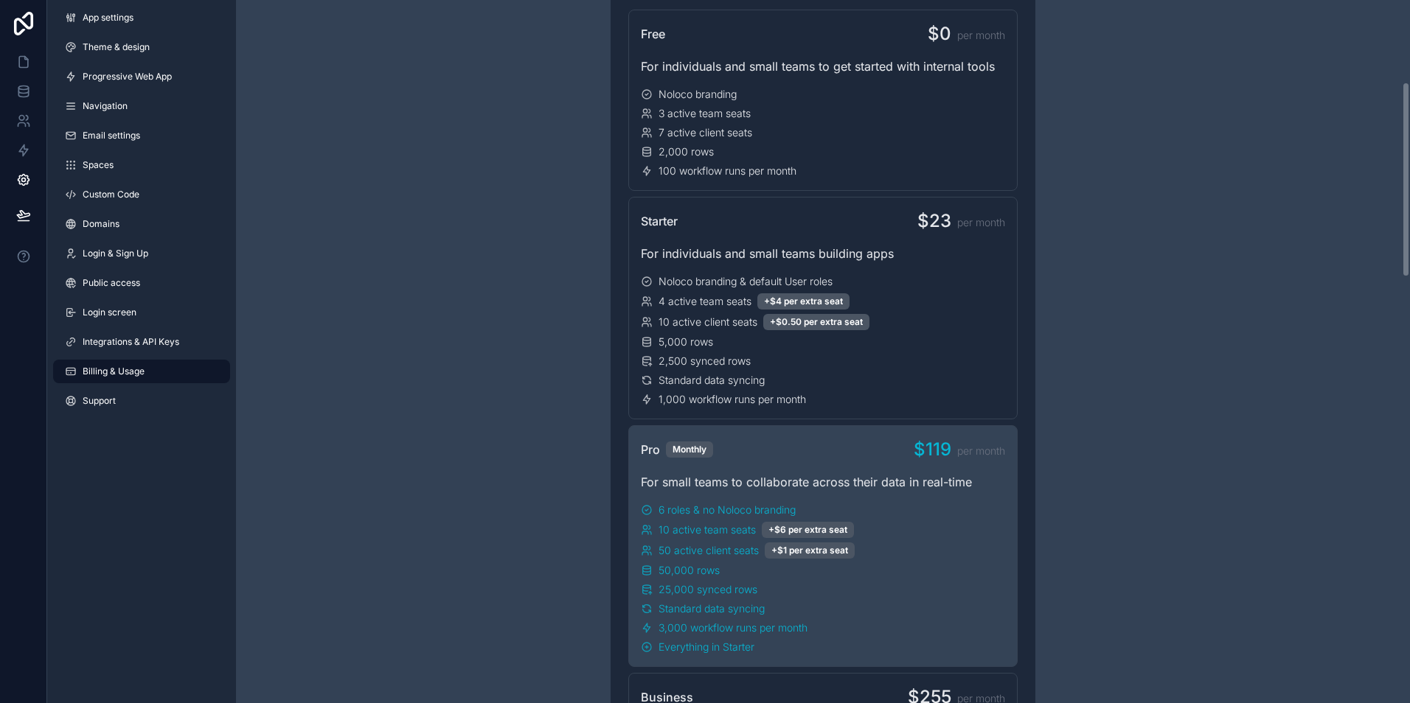
scroll to position [295, 0]
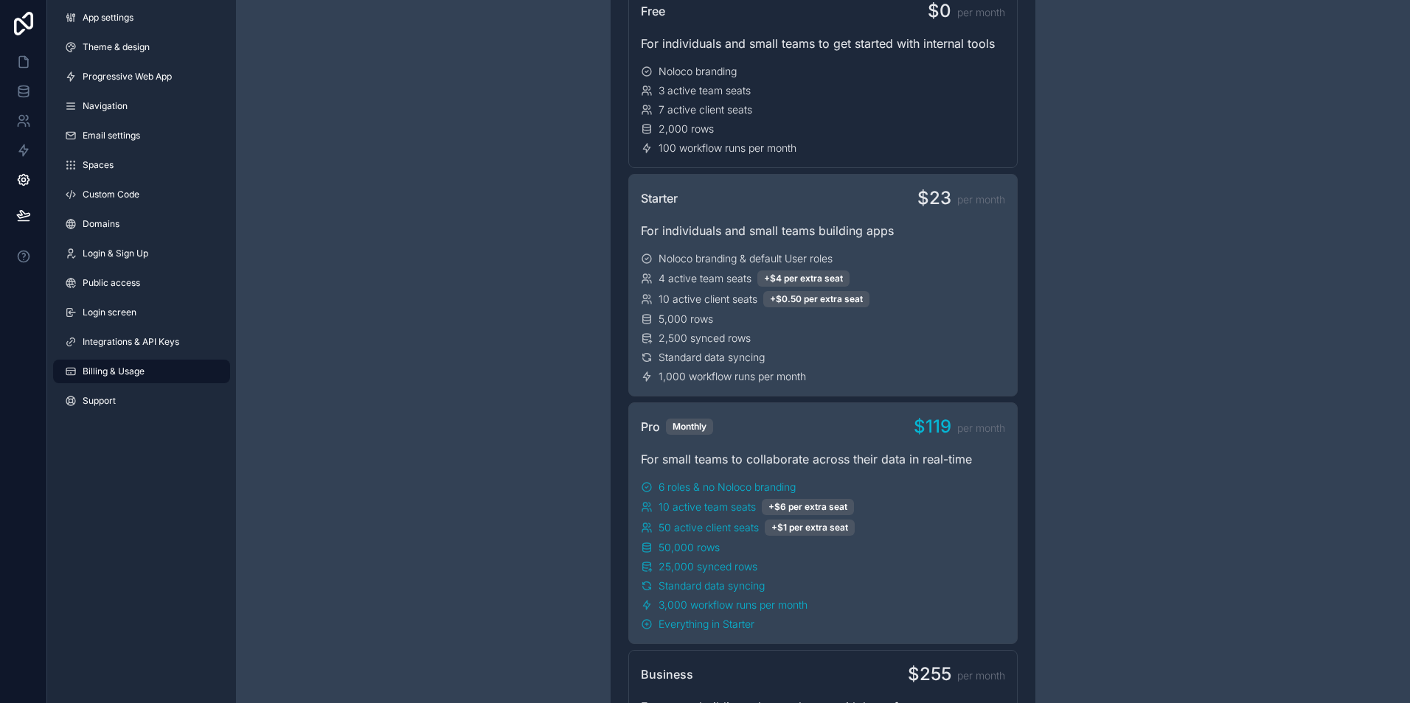
click at [973, 251] on div "Noloco branding & default User roles" at bounding box center [823, 258] width 364 height 15
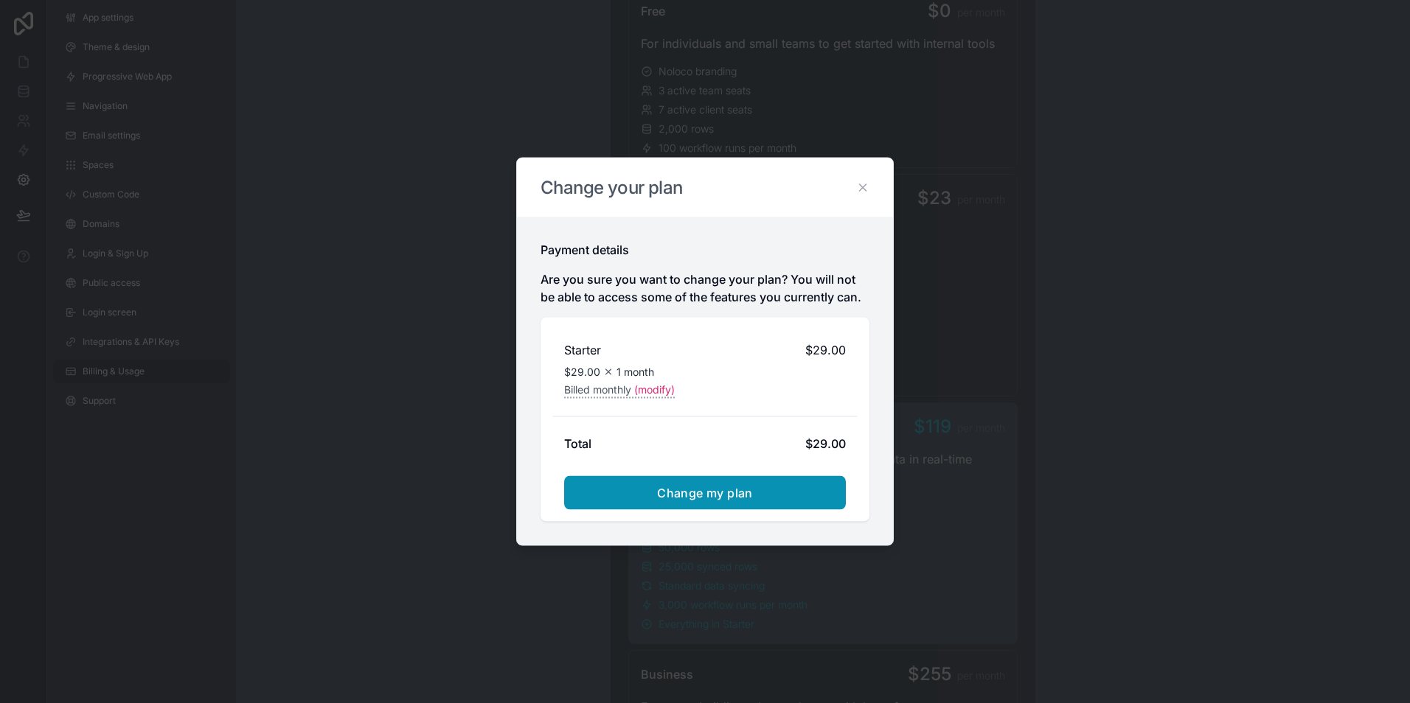
click at [784, 490] on button "Change my plan" at bounding box center [705, 493] width 282 height 34
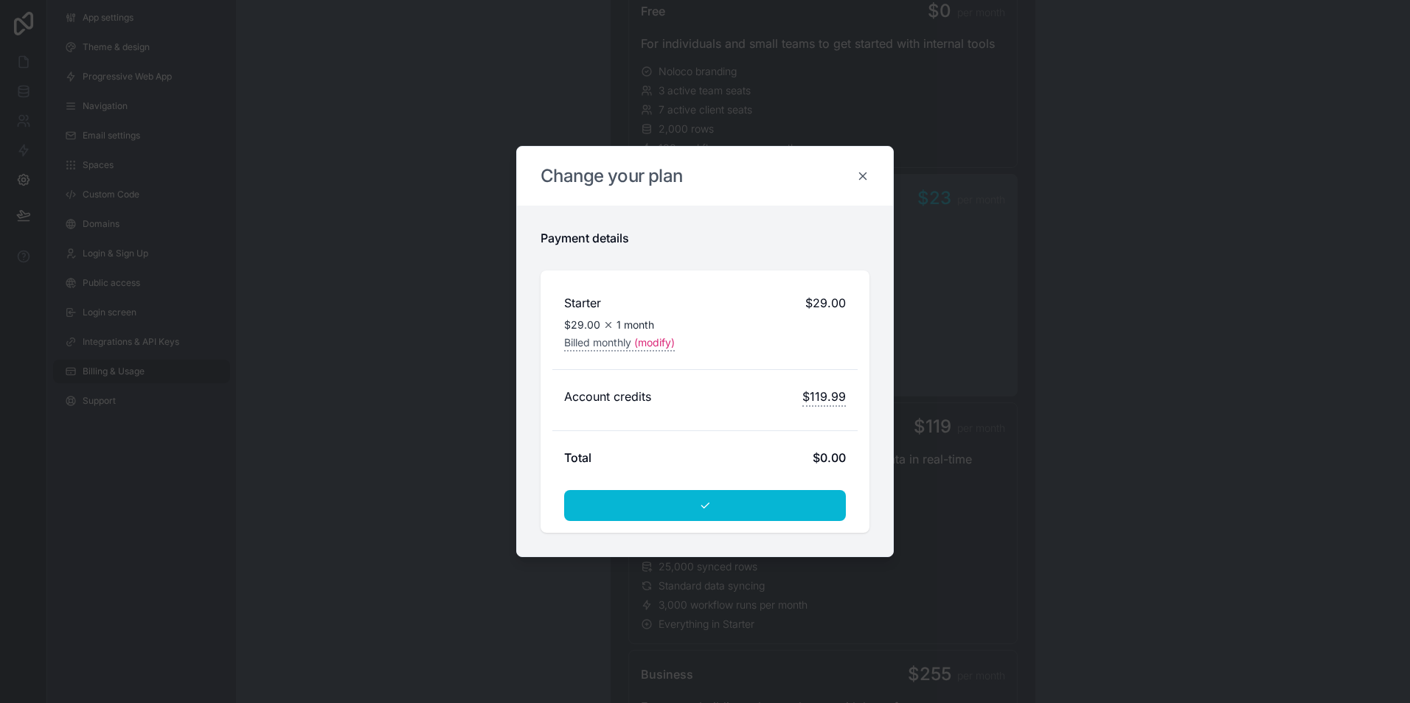
click at [864, 177] on icon at bounding box center [863, 176] width 7 height 7
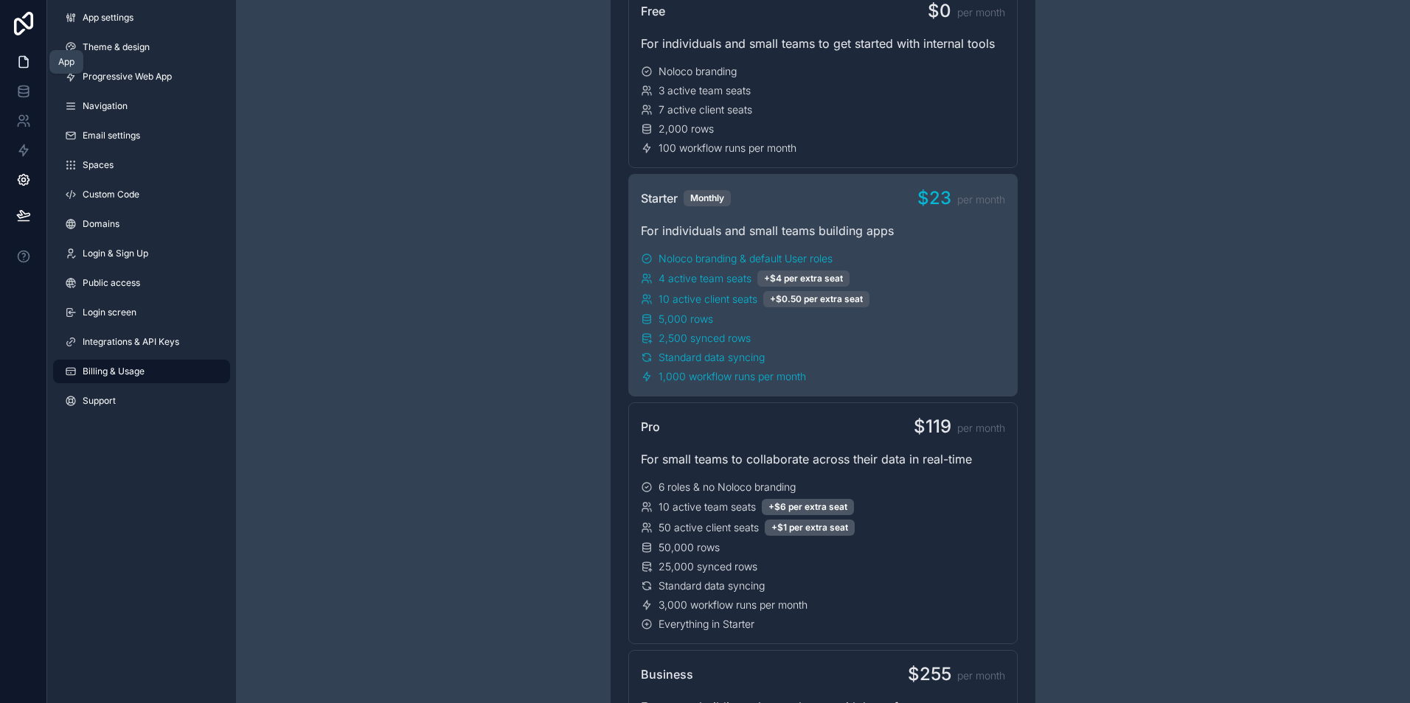
click at [23, 67] on icon at bounding box center [23, 62] width 9 height 11
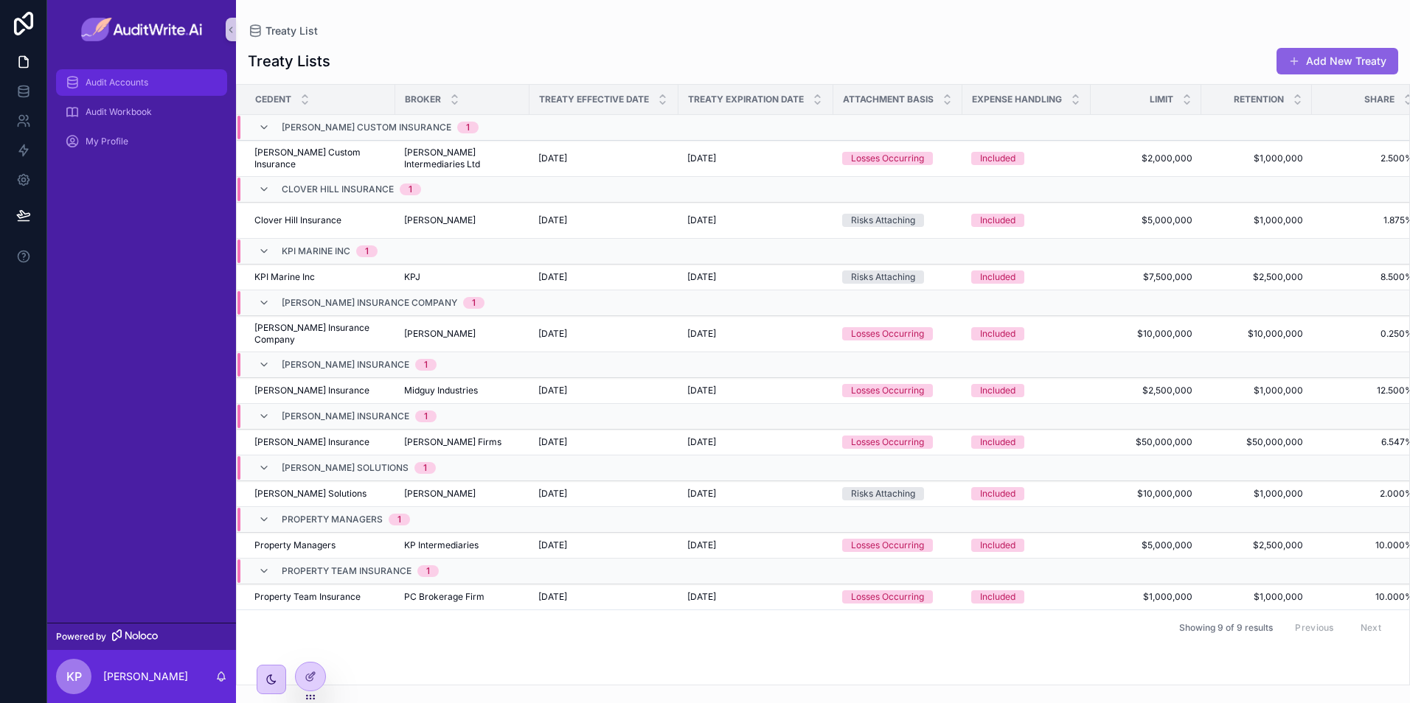
click at [133, 79] on span "Audit Accounts" at bounding box center [117, 83] width 63 height 12
